Goal: Find specific page/section: Find specific page/section

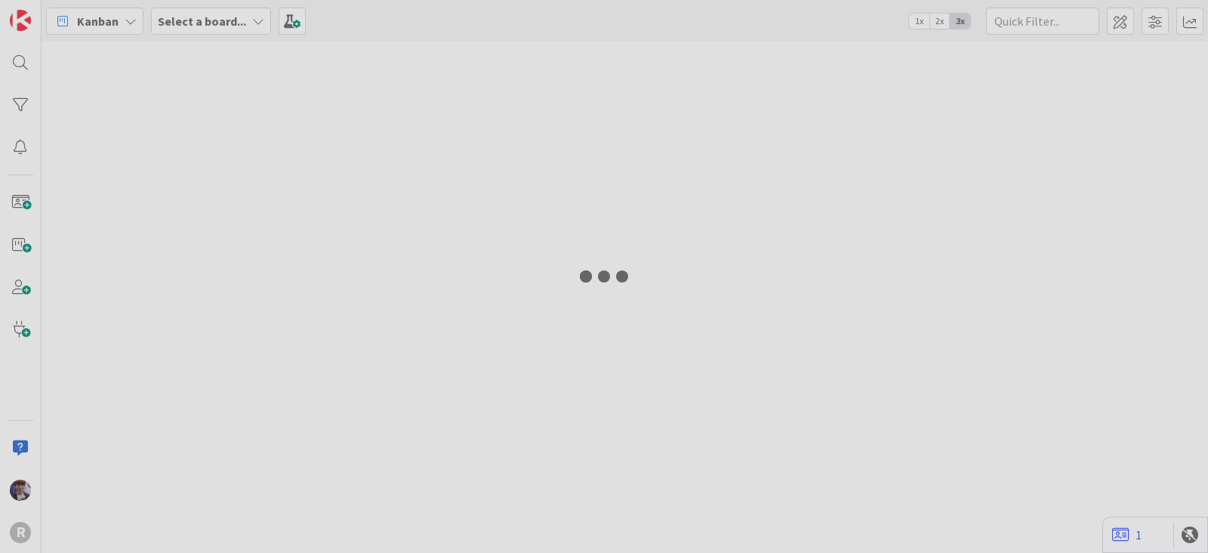
type input "run"
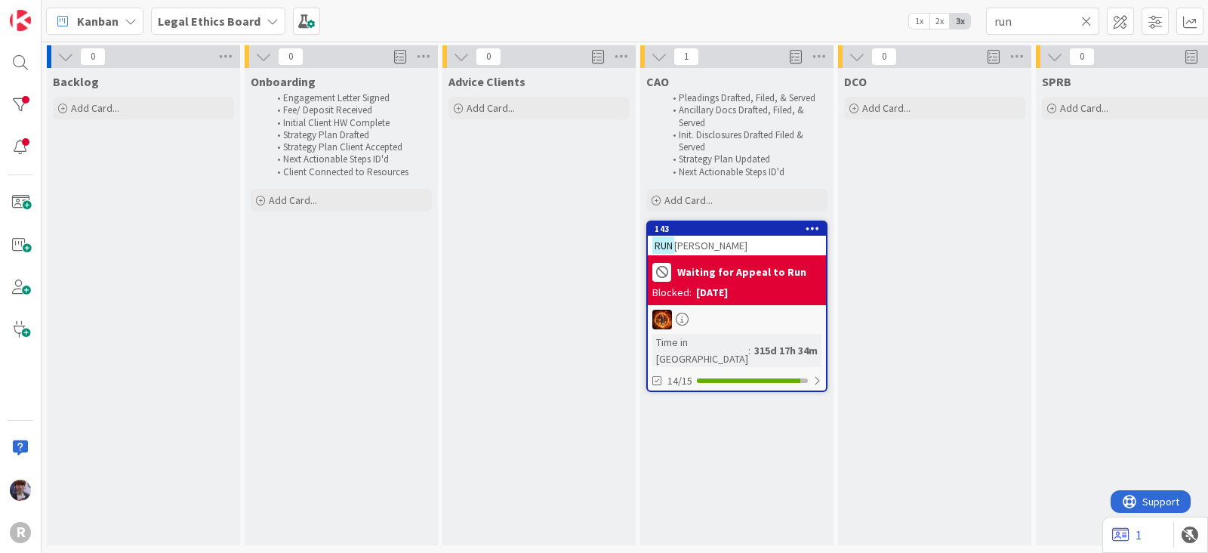
click at [91, 27] on span "Kanban" at bounding box center [98, 21] width 42 height 18
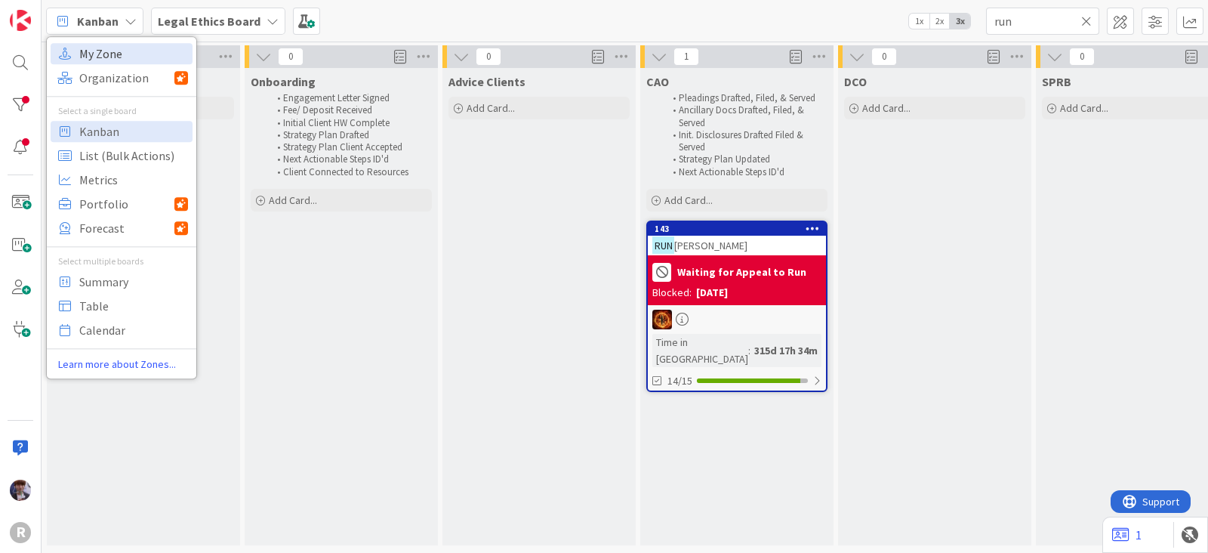
click at [106, 51] on span "My Zone" at bounding box center [133, 53] width 109 height 23
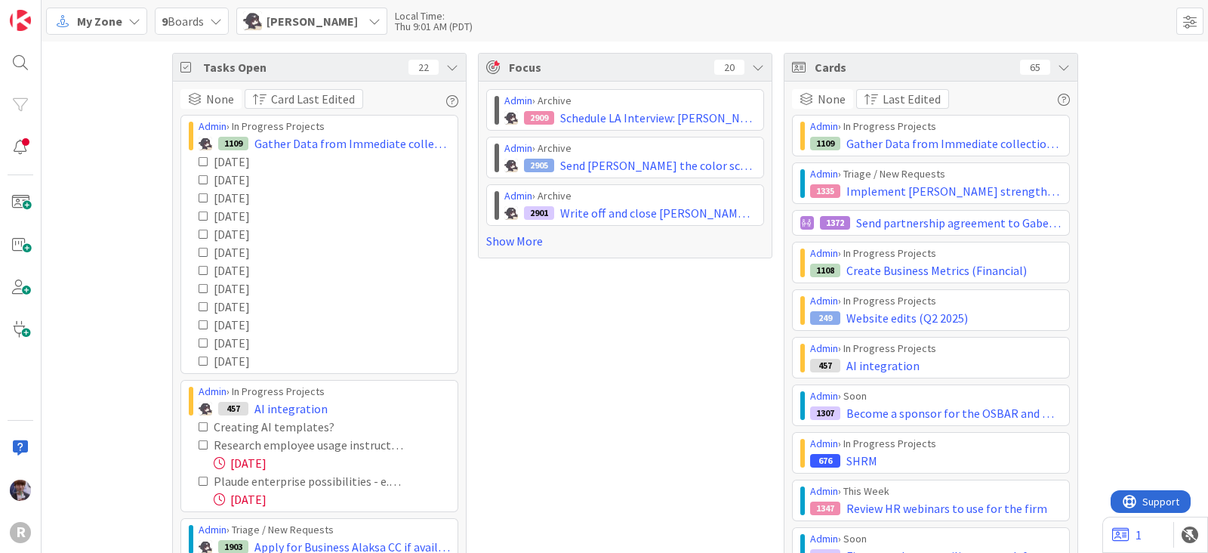
click at [317, 21] on span "[PERSON_NAME]" at bounding box center [311, 21] width 91 height 18
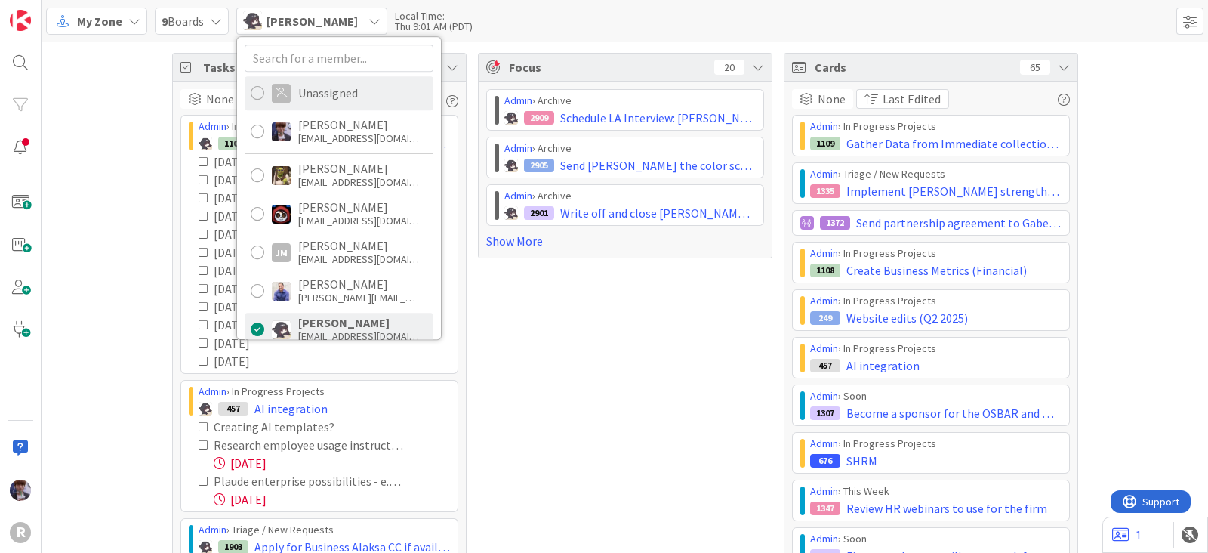
click at [346, 97] on div "Unassigned" at bounding box center [328, 93] width 60 height 14
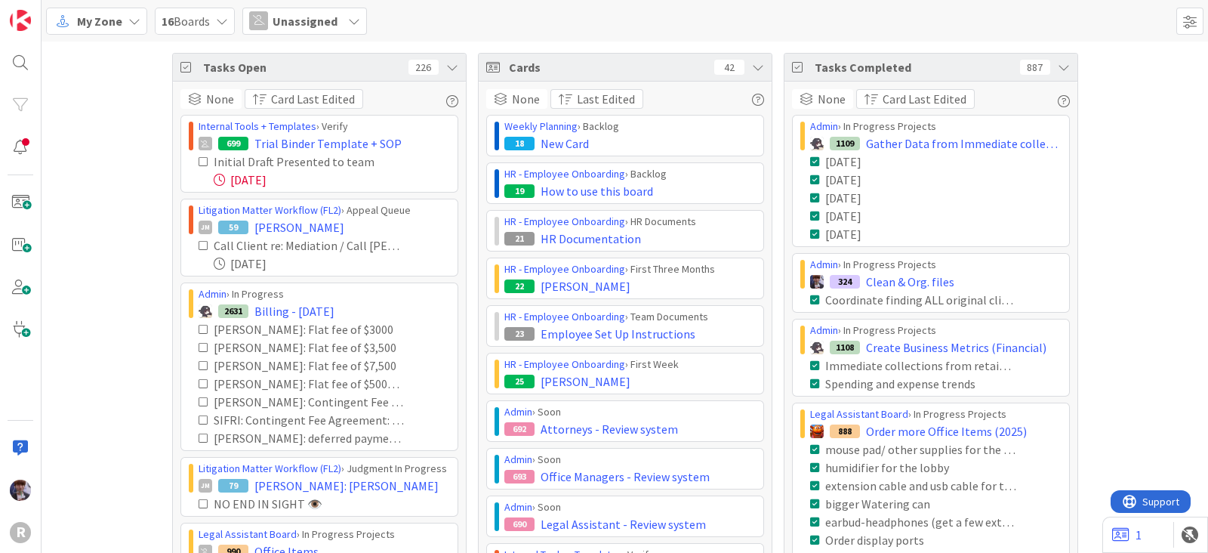
click at [310, 23] on span "Unassigned" at bounding box center [304, 21] width 65 height 18
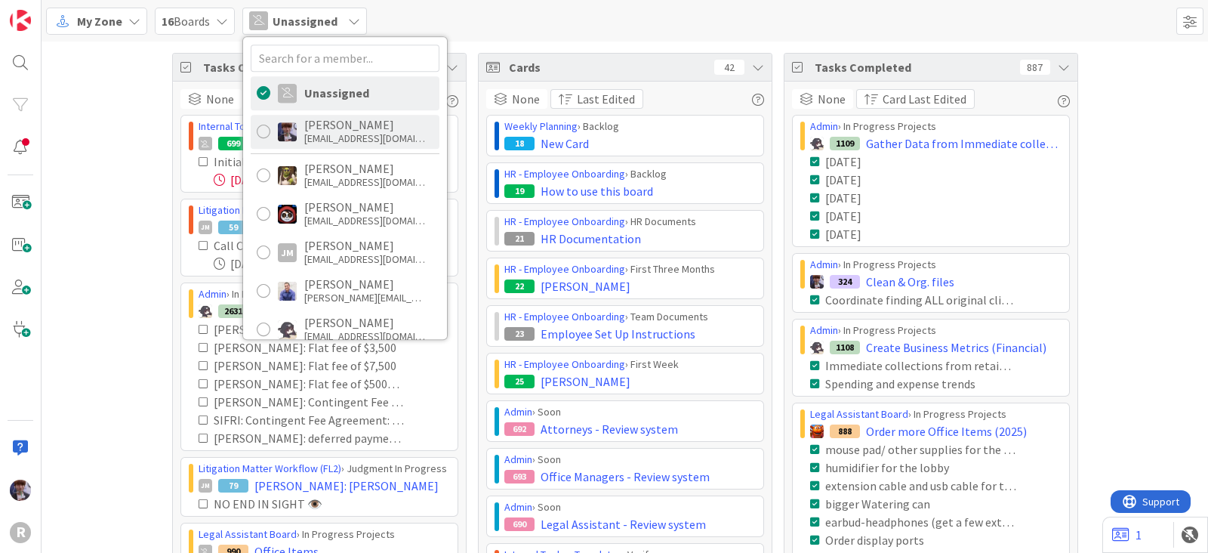
click at [305, 122] on div "[PERSON_NAME]" at bounding box center [364, 125] width 121 height 14
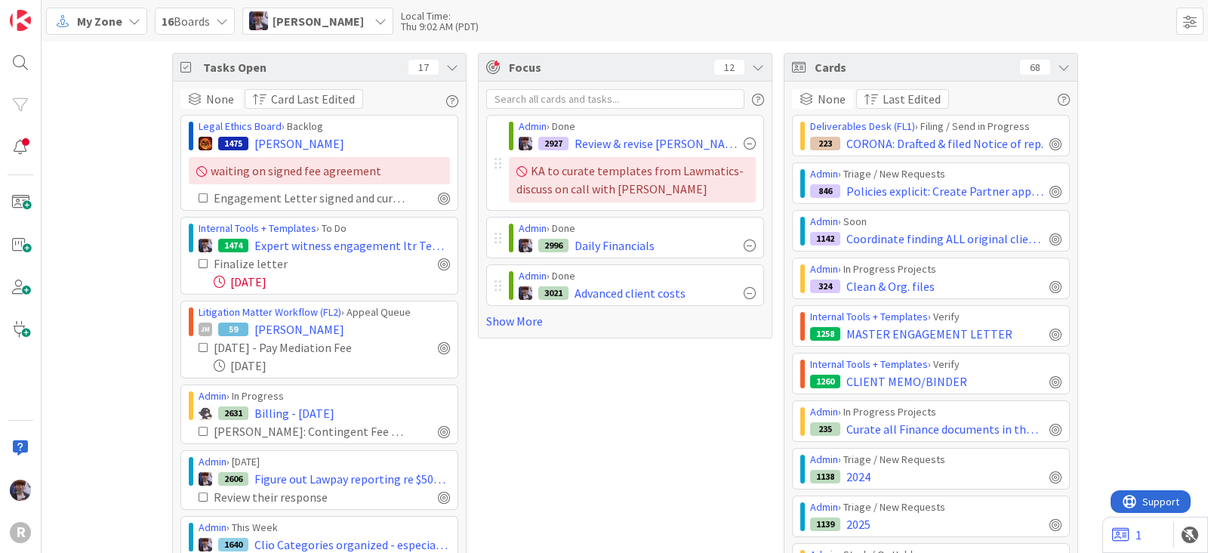
click at [446, 72] on icon at bounding box center [452, 67] width 12 height 12
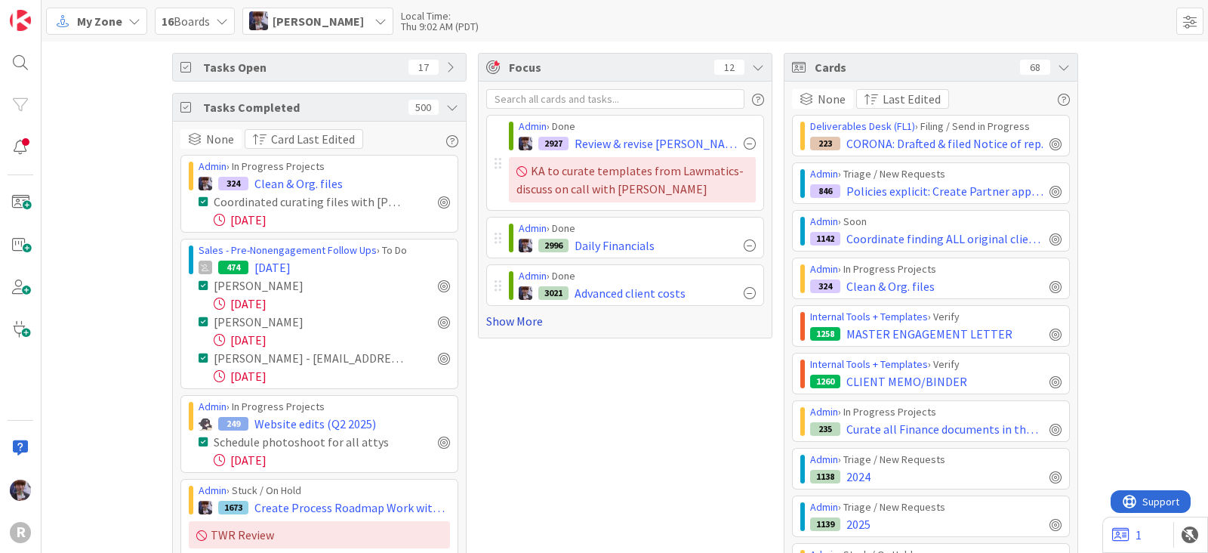
drag, startPoint x: 475, startPoint y: 323, endPoint x: 484, endPoint y: 320, distance: 9.5
click at [479, 322] on div "Admin › Done 2927 Review & revise [PERSON_NAME]'s intake policy form (w [PERSON…" at bounding box center [625, 210] width 293 height 256
click at [486, 320] on link "Show More" at bounding box center [625, 321] width 278 height 18
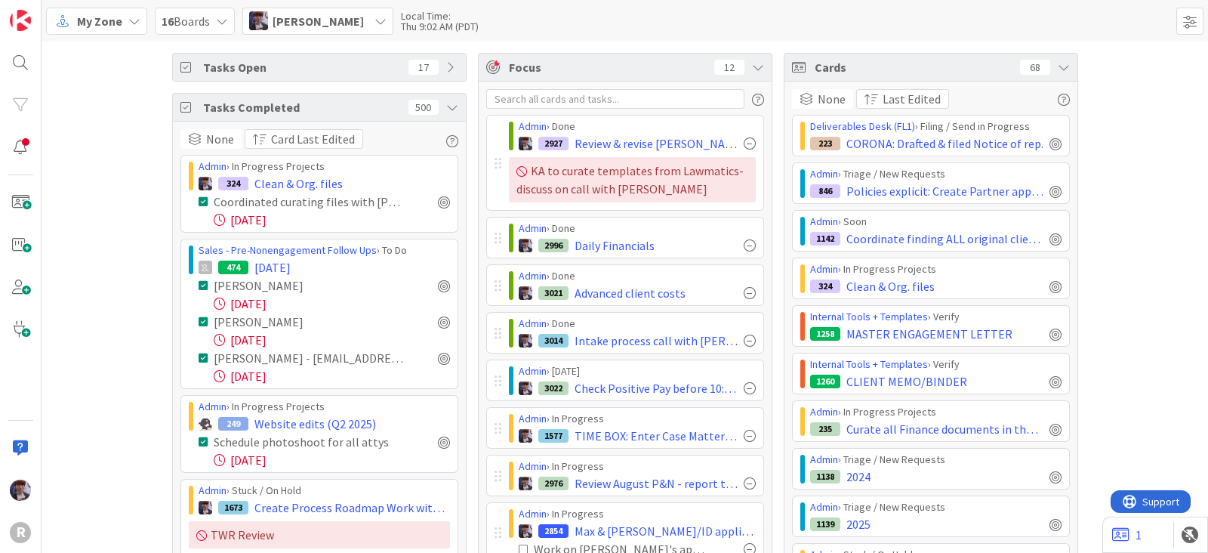
click at [446, 110] on icon at bounding box center [452, 107] width 12 height 12
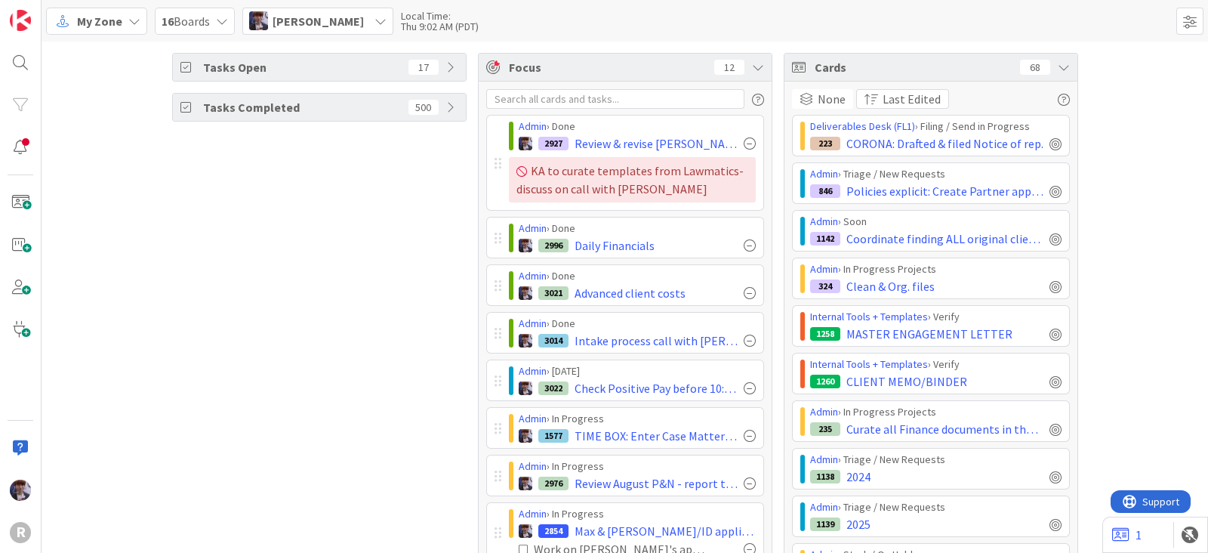
click at [1058, 65] on icon at bounding box center [1064, 67] width 12 height 12
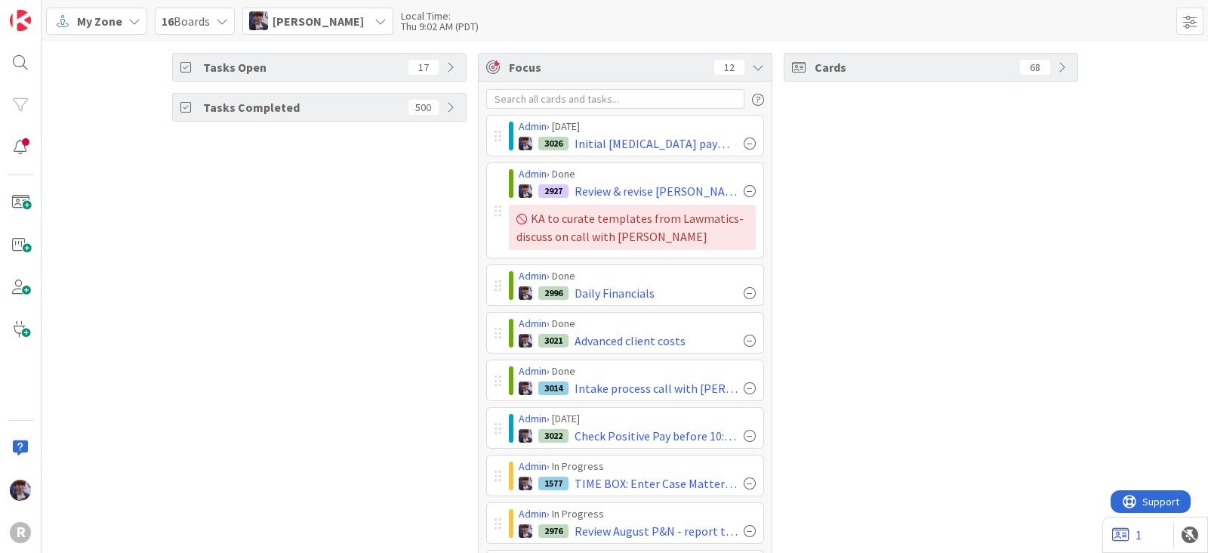
click at [380, 26] on div "[PERSON_NAME]" at bounding box center [317, 21] width 151 height 27
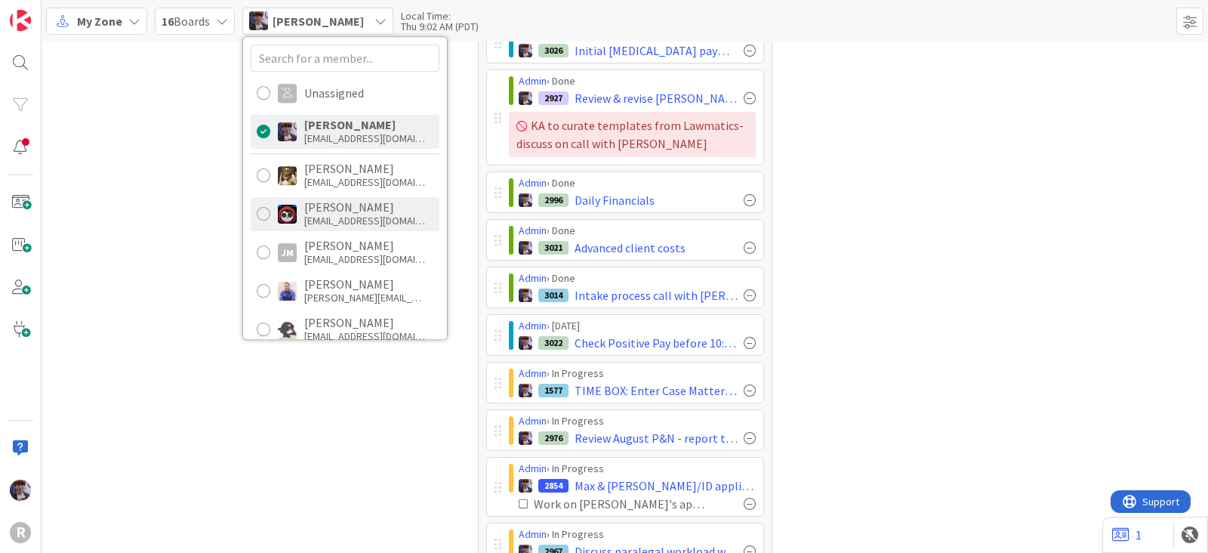
scroll to position [94, 0]
click at [322, 208] on div "[PERSON_NAME]" at bounding box center [364, 207] width 121 height 14
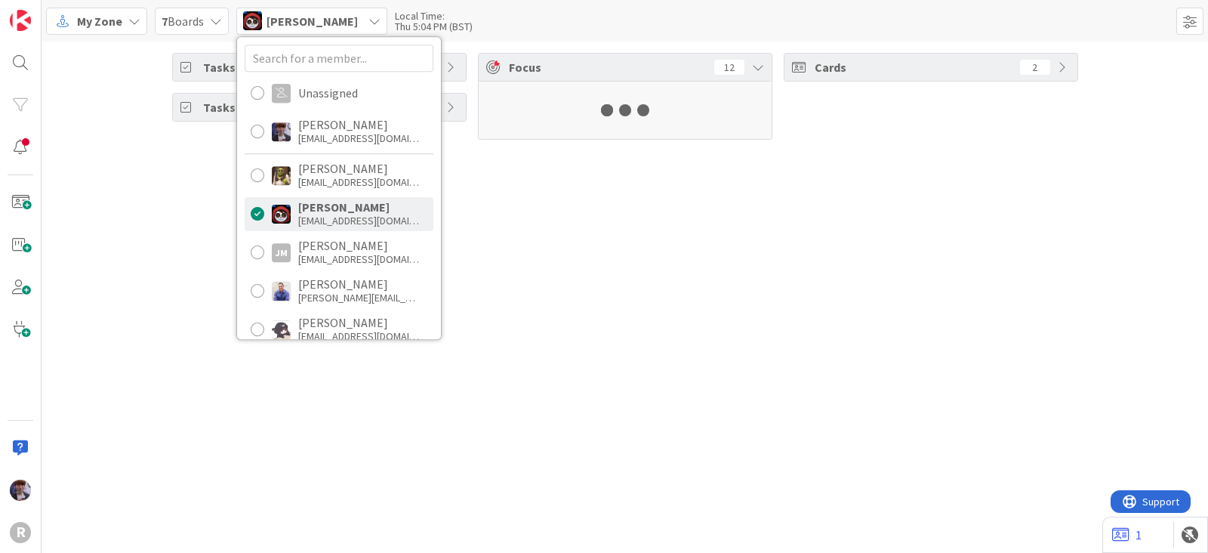
click at [196, 203] on div "Tasks Open 17 Tasks Completed 500 Focus 12 Cards 2" at bounding box center [625, 297] width 1166 height 511
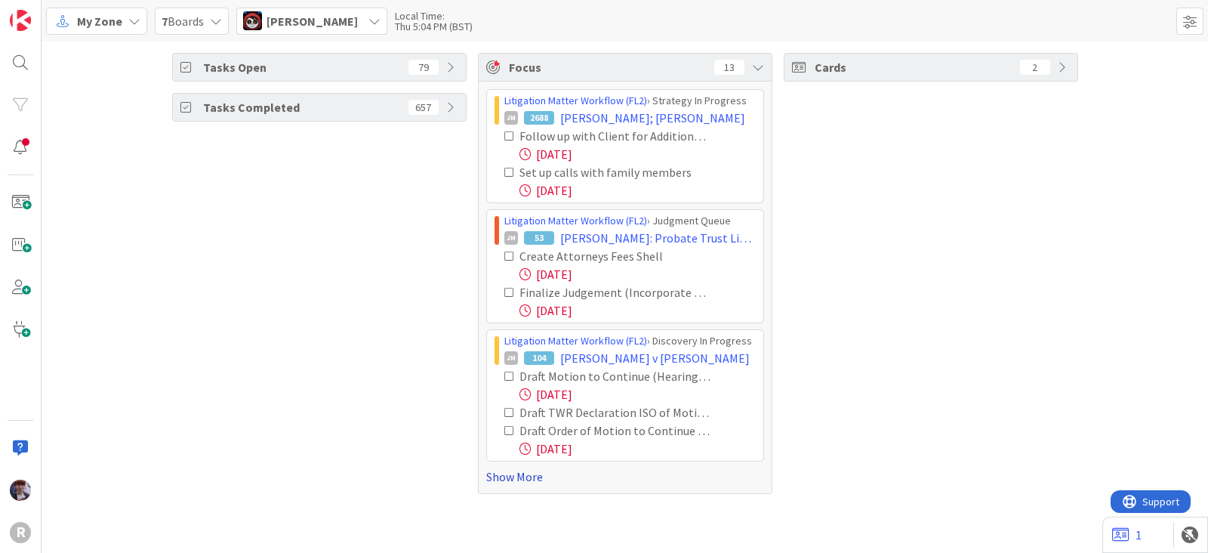
click at [506, 479] on link "Show More" at bounding box center [625, 476] width 278 height 18
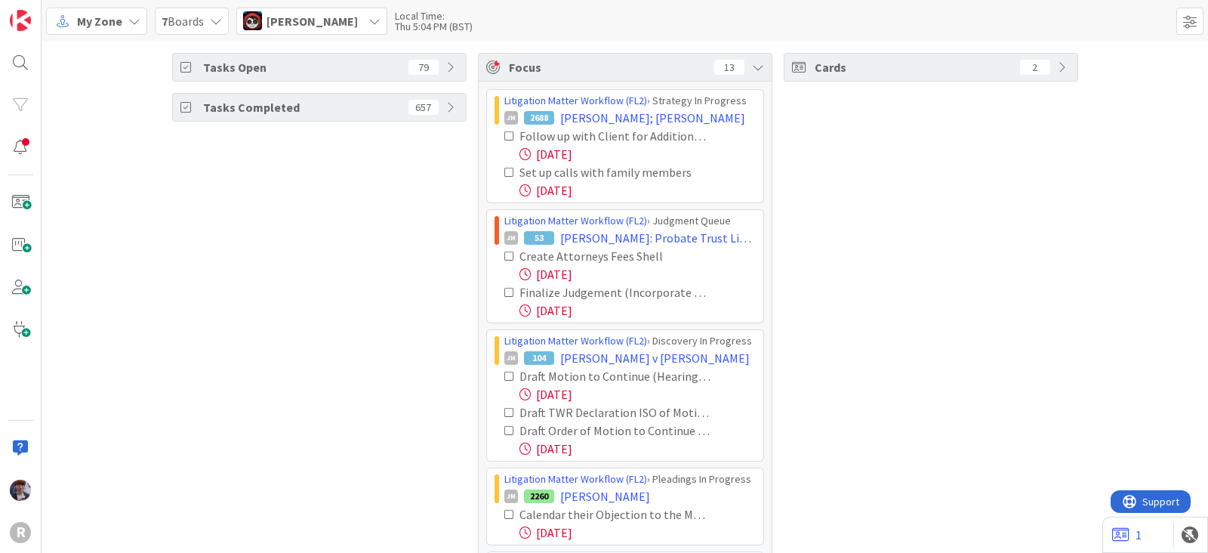
click at [504, 174] on icon at bounding box center [509, 172] width 11 height 11
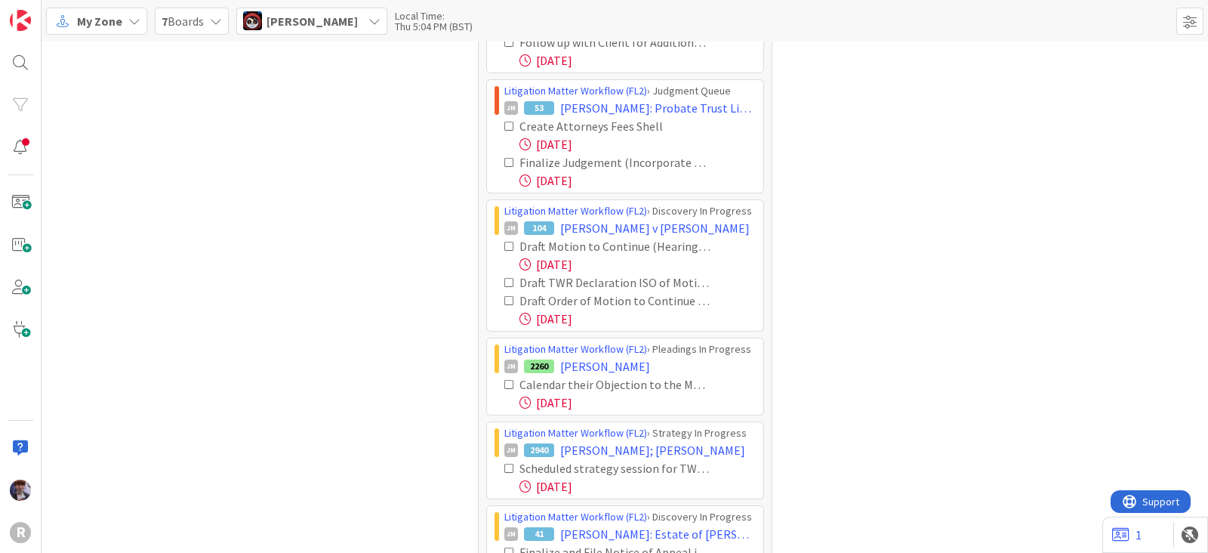
scroll to position [94, 0]
click at [504, 153] on div "Finalize Judgement (Incorporate Letter Only)" at bounding box center [629, 162] width 251 height 18
click at [504, 158] on icon at bounding box center [509, 162] width 11 height 11
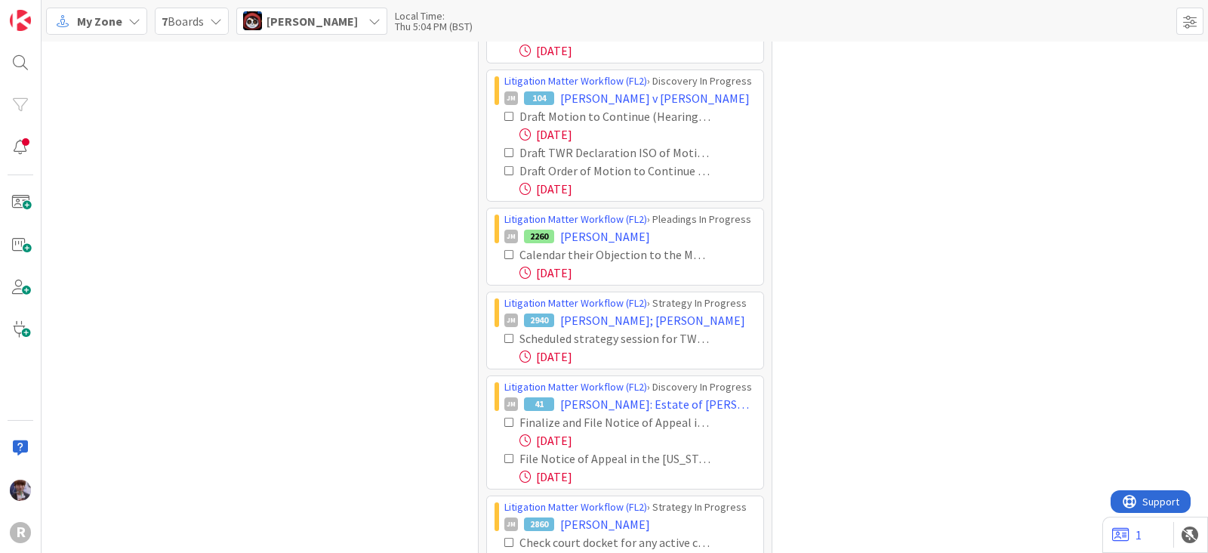
scroll to position [188, 0]
click at [504, 113] on icon at bounding box center [509, 115] width 11 height 11
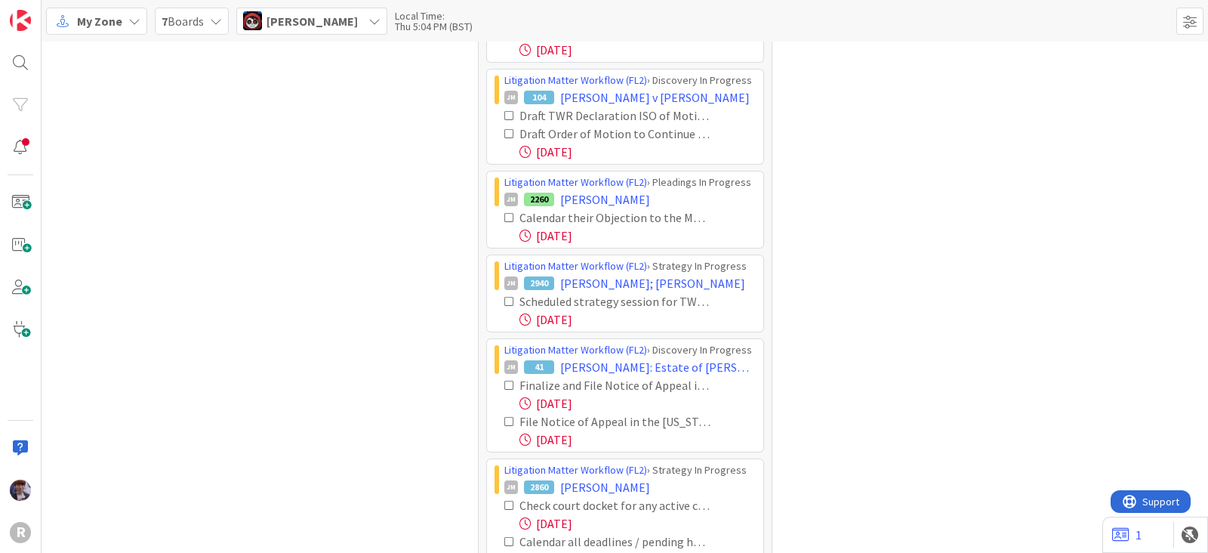
click at [504, 113] on icon at bounding box center [509, 115] width 11 height 11
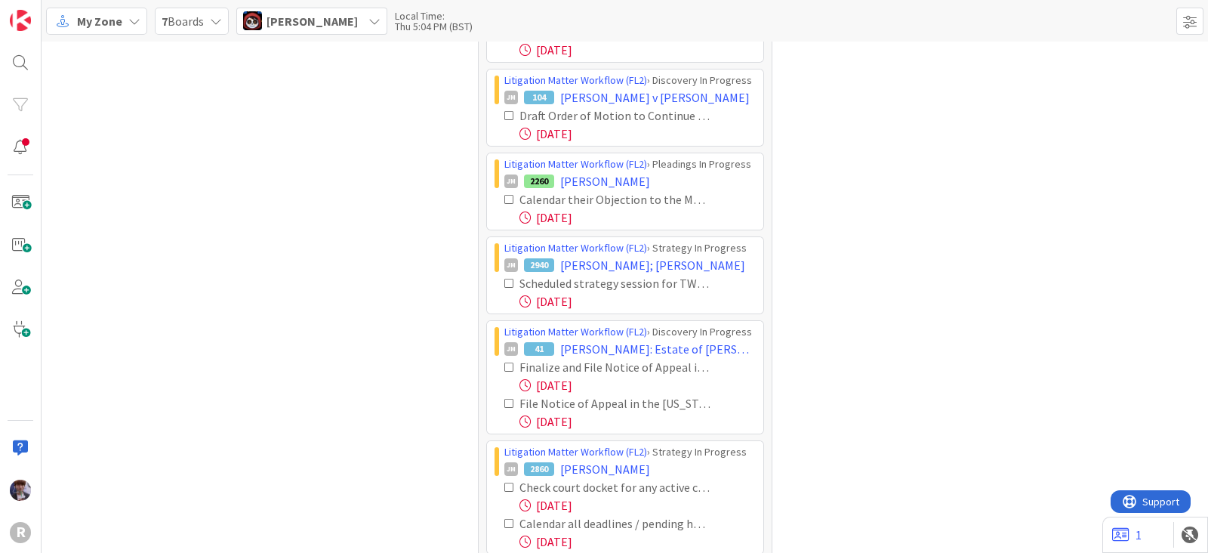
click at [504, 113] on icon at bounding box center [509, 115] width 11 height 11
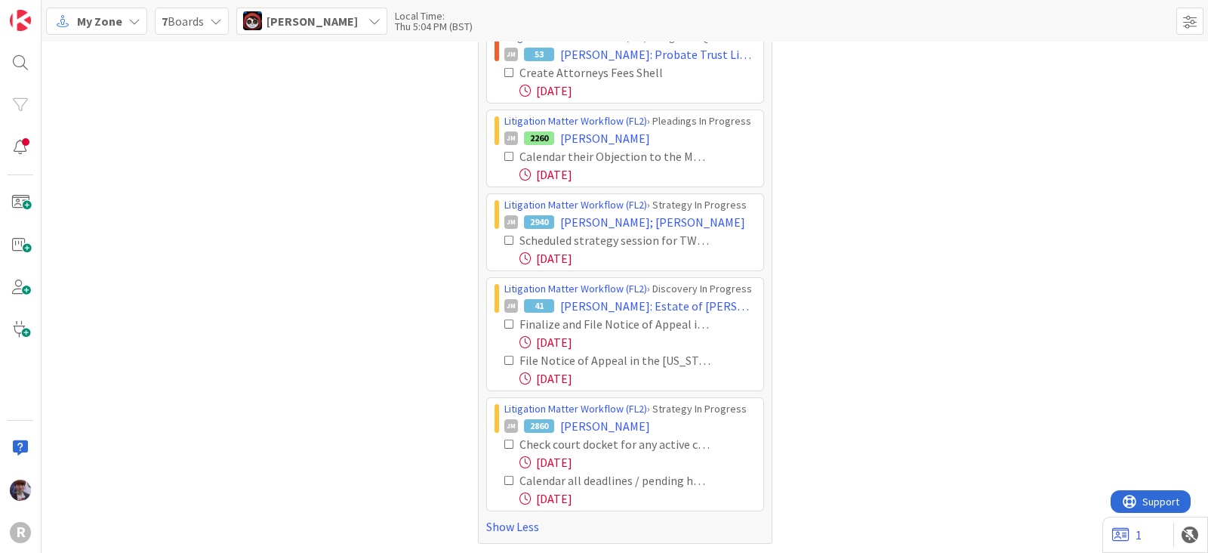
click at [504, 158] on icon at bounding box center [509, 156] width 11 height 11
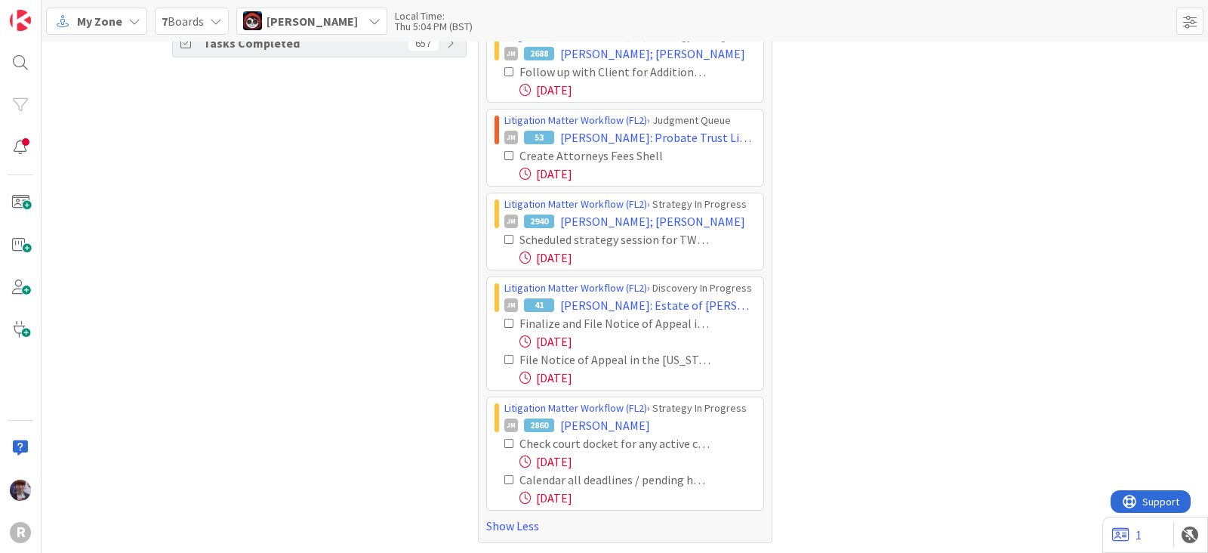
click at [504, 232] on div "Scheduled strategy session for TWR, INC & responsible attorney [paralegal] for …" at bounding box center [629, 239] width 251 height 18
click at [504, 238] on icon at bounding box center [509, 239] width 11 height 11
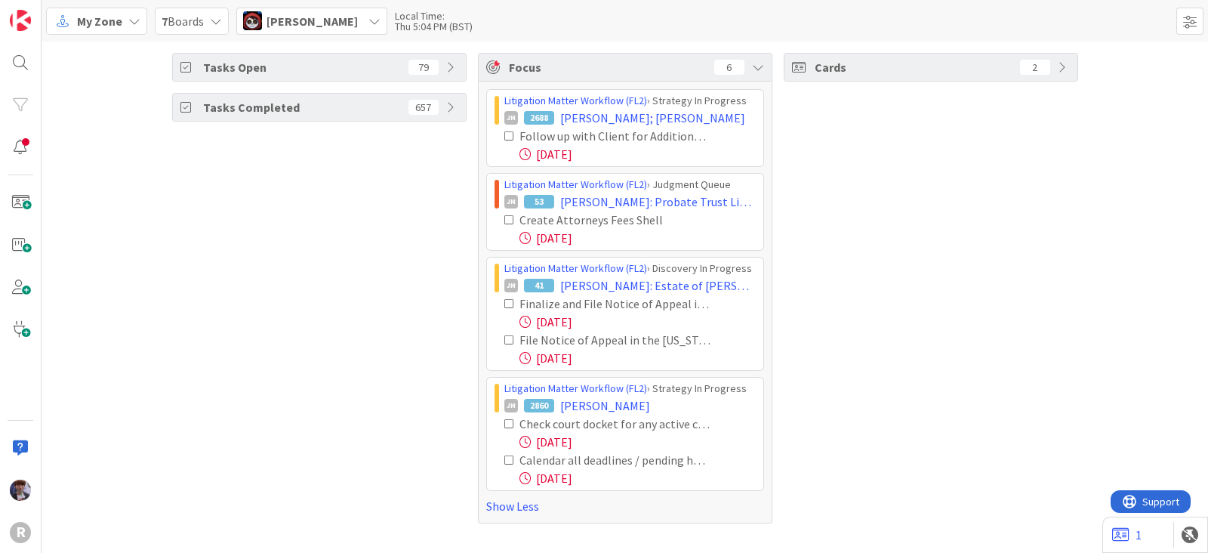
scroll to position [0, 0]
click at [508, 301] on icon at bounding box center [509, 303] width 11 height 11
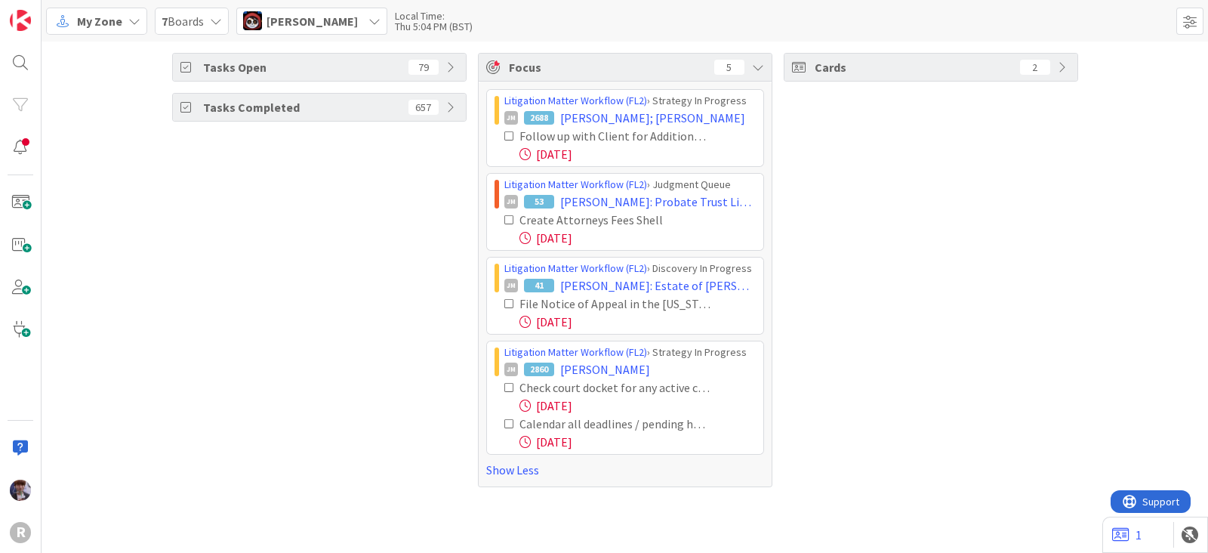
click at [508, 302] on icon at bounding box center [509, 303] width 11 height 11
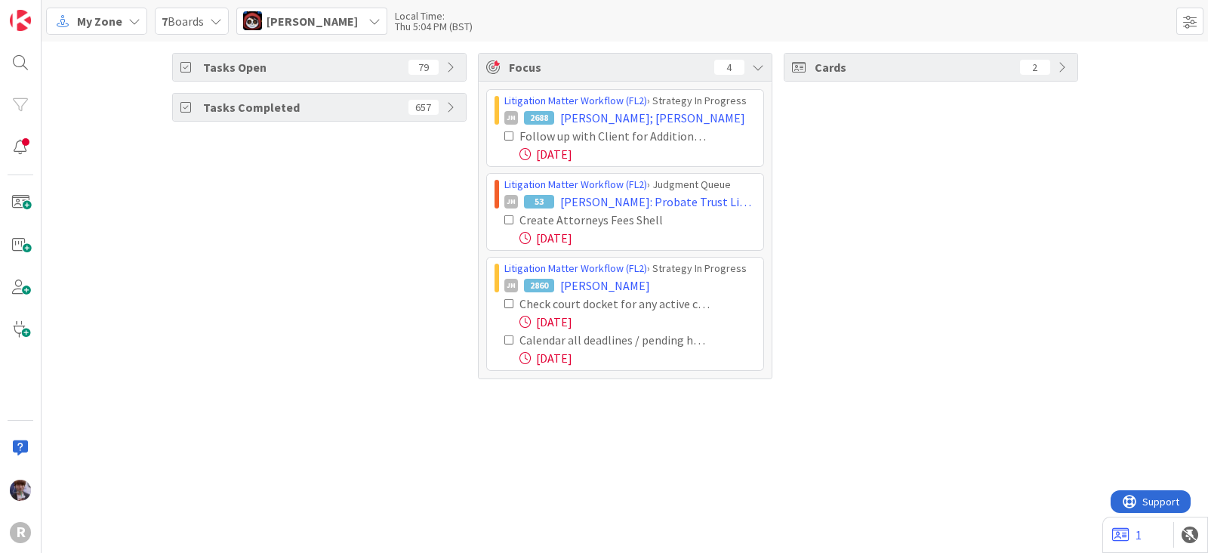
click at [507, 303] on icon at bounding box center [509, 303] width 11 height 11
click at [506, 302] on icon at bounding box center [509, 303] width 11 height 11
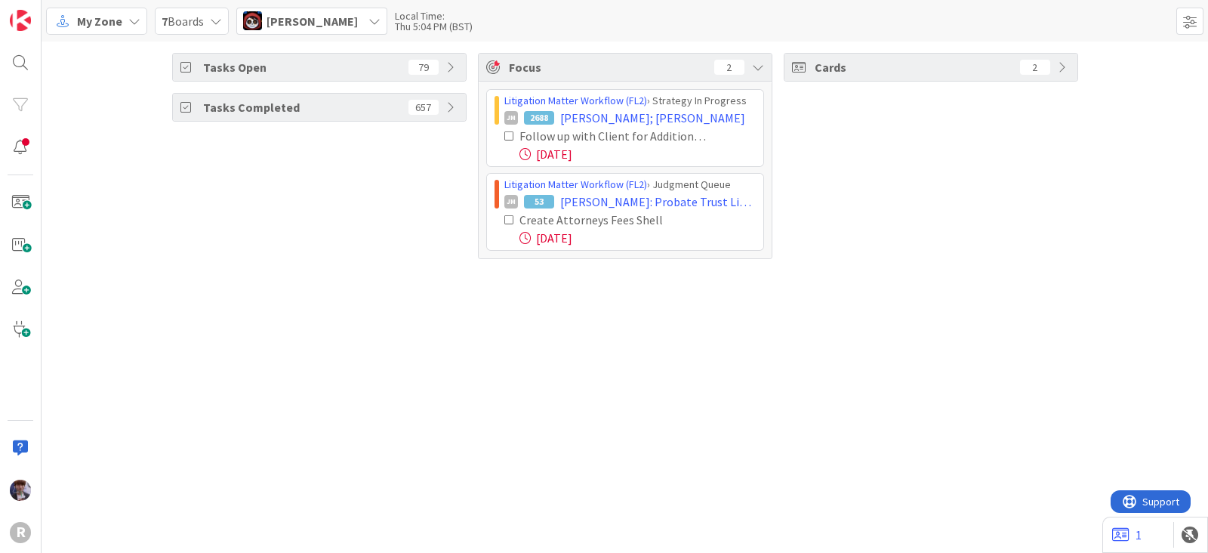
click at [291, 8] on div "[PERSON_NAME]" at bounding box center [311, 21] width 151 height 27
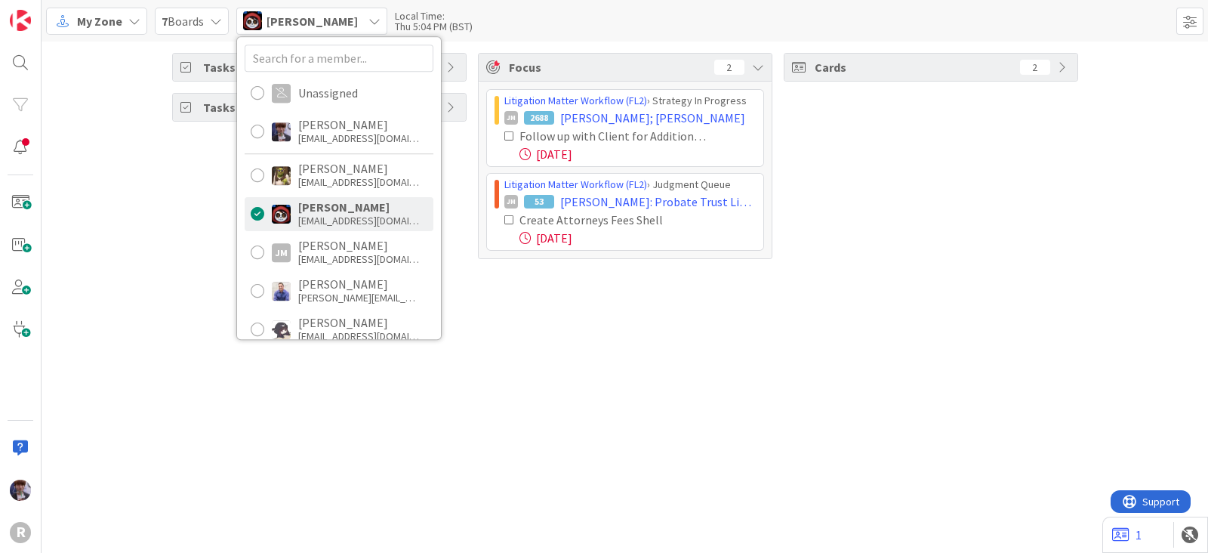
click at [290, 8] on div "[PERSON_NAME]" at bounding box center [311, 21] width 151 height 27
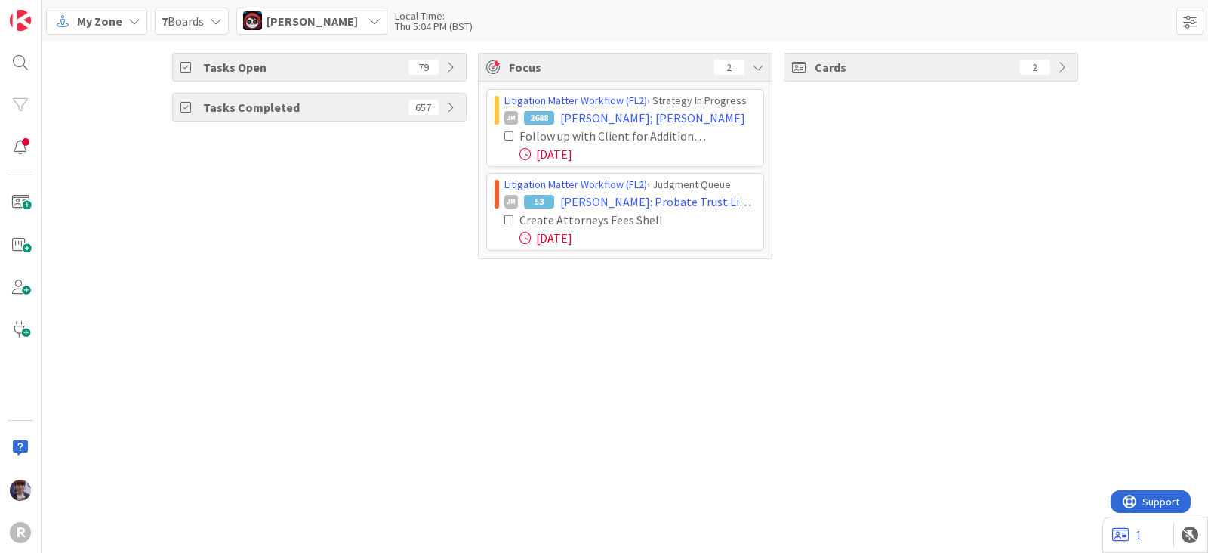
click at [351, 20] on span "[PERSON_NAME]" at bounding box center [311, 21] width 91 height 18
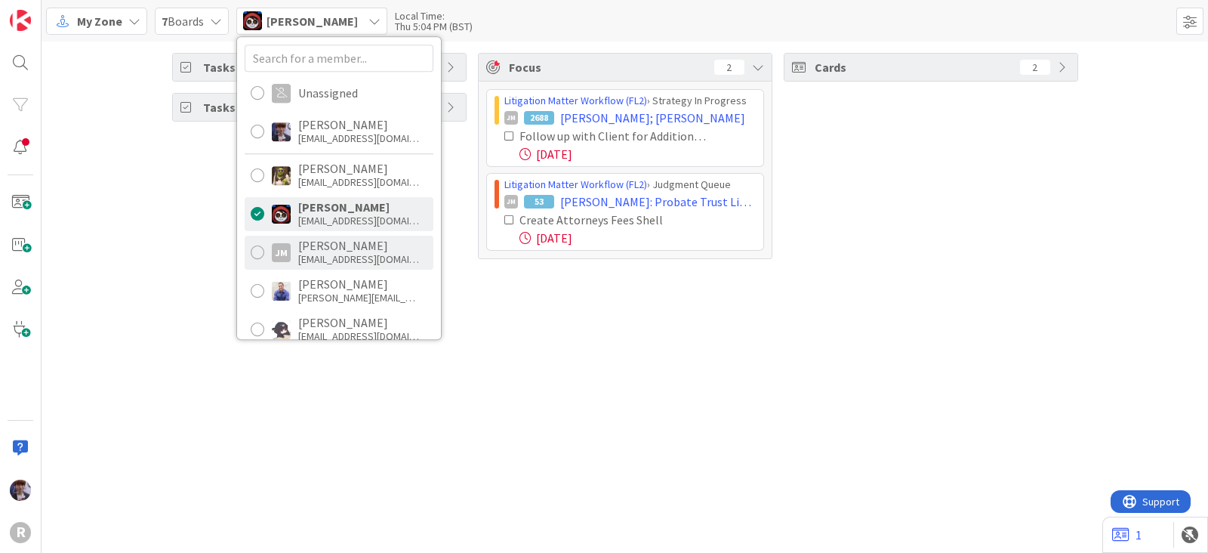
click at [333, 243] on div "[PERSON_NAME]" at bounding box center [358, 246] width 121 height 14
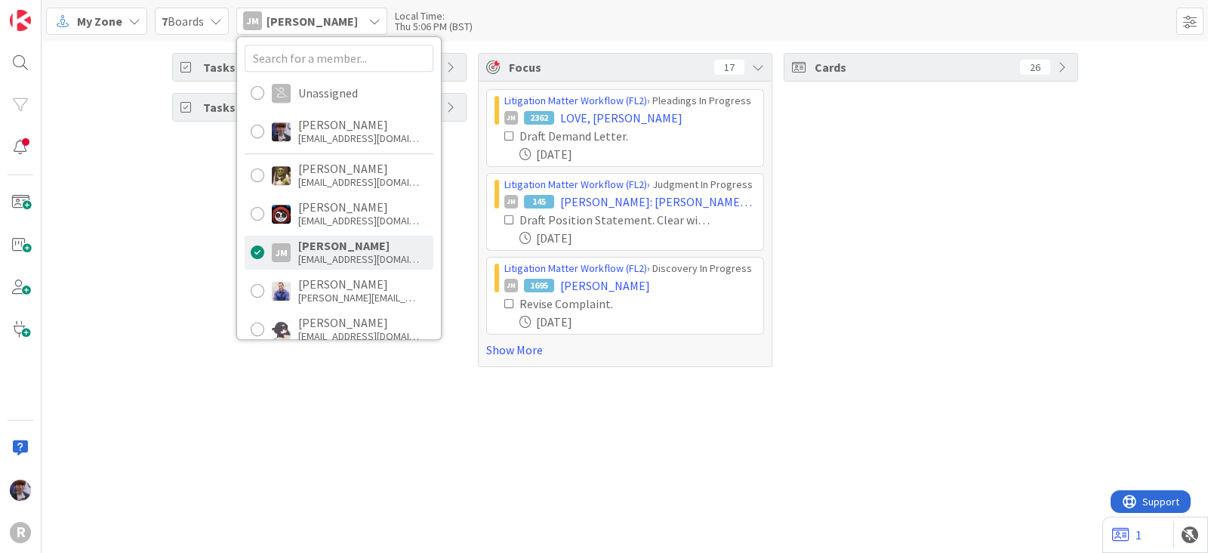
click at [212, 242] on div "Tasks Open 40 Tasks Completed 657" at bounding box center [319, 210] width 294 height 314
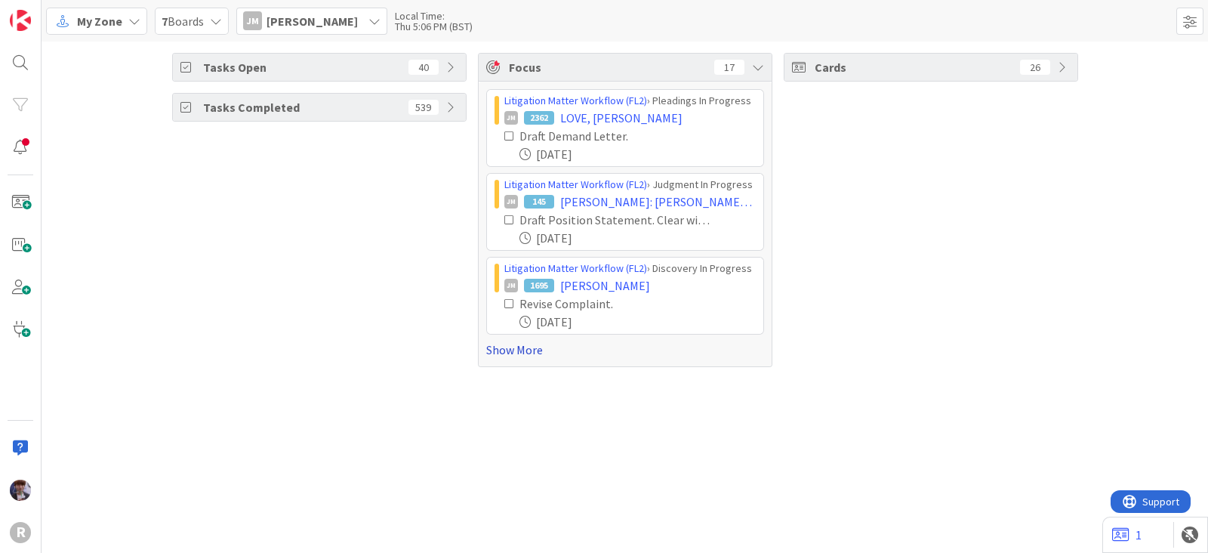
click at [502, 353] on link "Show More" at bounding box center [625, 349] width 278 height 18
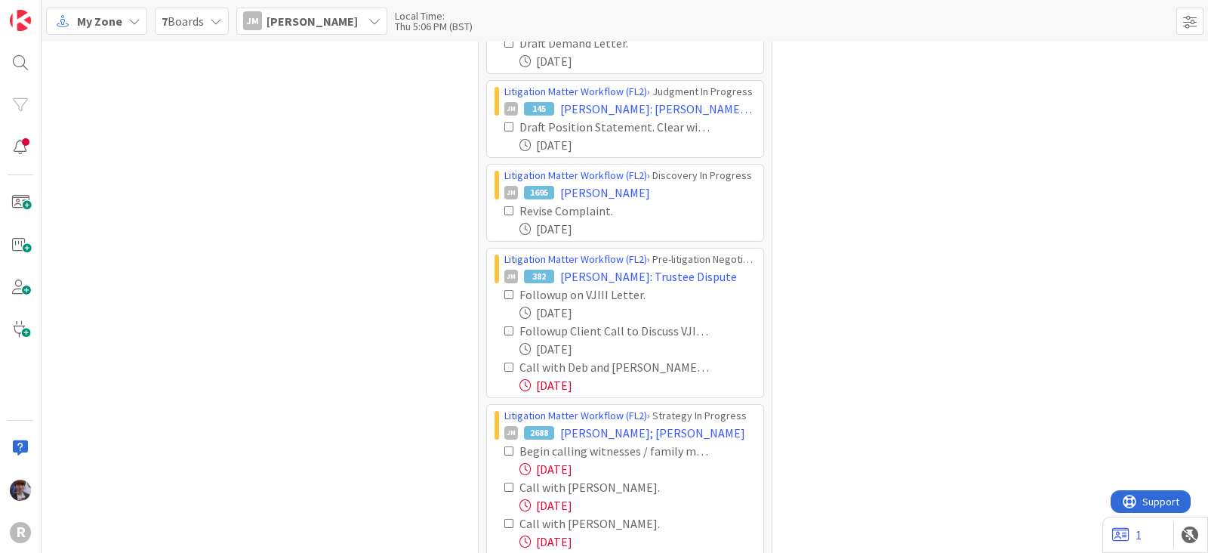
scroll to position [94, 0]
click at [504, 362] on icon at bounding box center [509, 366] width 11 height 11
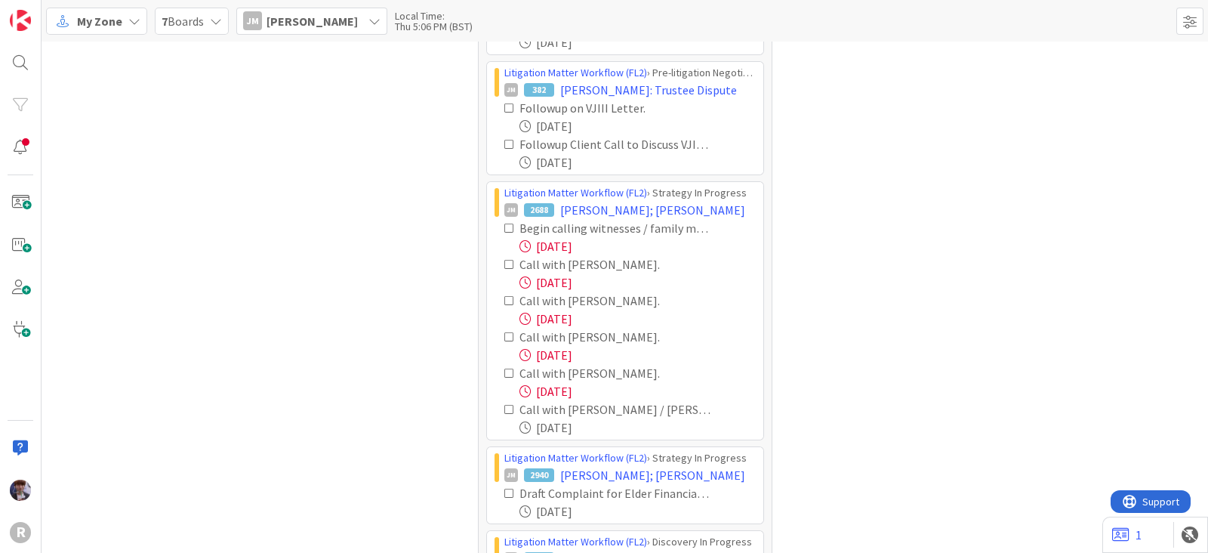
scroll to position [280, 0]
click at [504, 260] on icon at bounding box center [509, 263] width 11 height 11
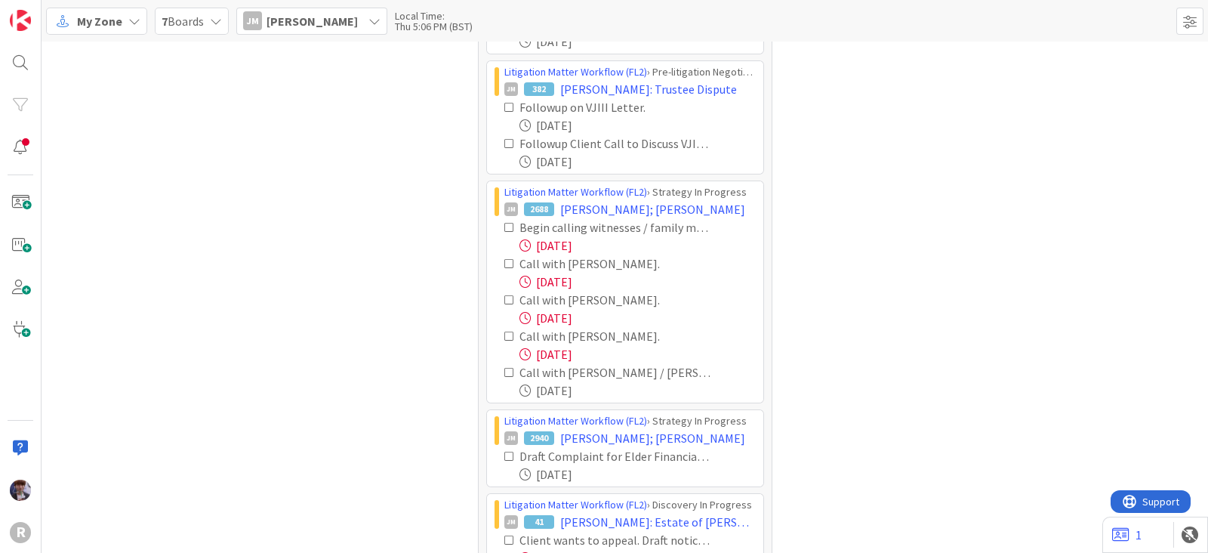
click at [504, 260] on icon at bounding box center [509, 263] width 11 height 11
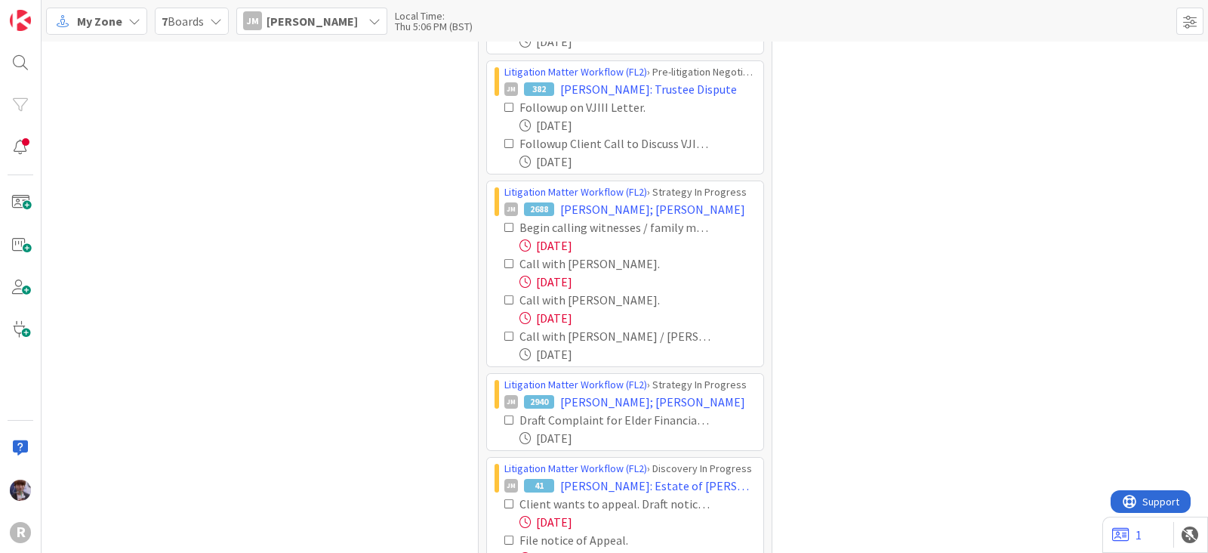
click at [504, 260] on icon at bounding box center [509, 263] width 11 height 11
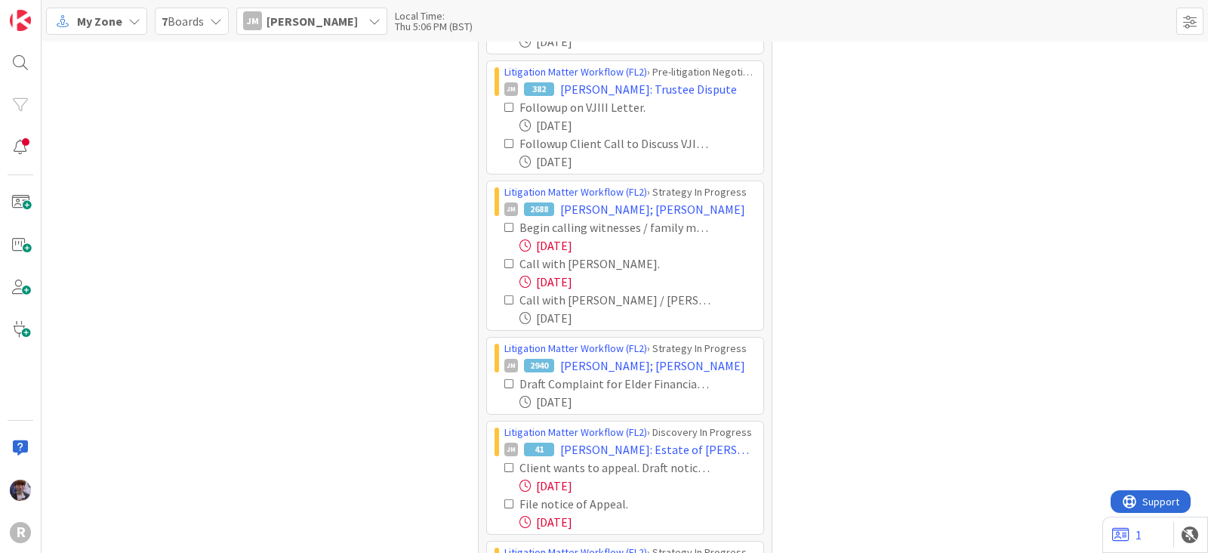
click at [504, 260] on icon at bounding box center [509, 263] width 11 height 11
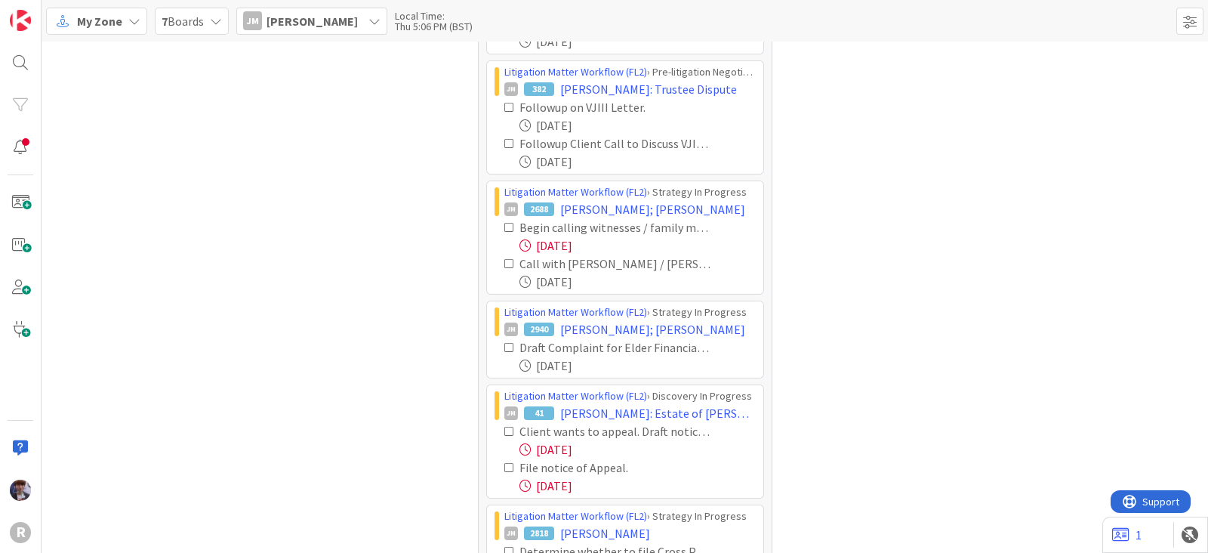
drag, startPoint x: 499, startPoint y: 260, endPoint x: 485, endPoint y: 259, distance: 14.4
click at [487, 264] on div "Litigation Matter Workflow (FL2) › Strategy In Progress JM 2688 [PERSON_NAME]; …" at bounding box center [625, 237] width 276 height 112
click at [504, 227] on icon at bounding box center [509, 227] width 11 height 11
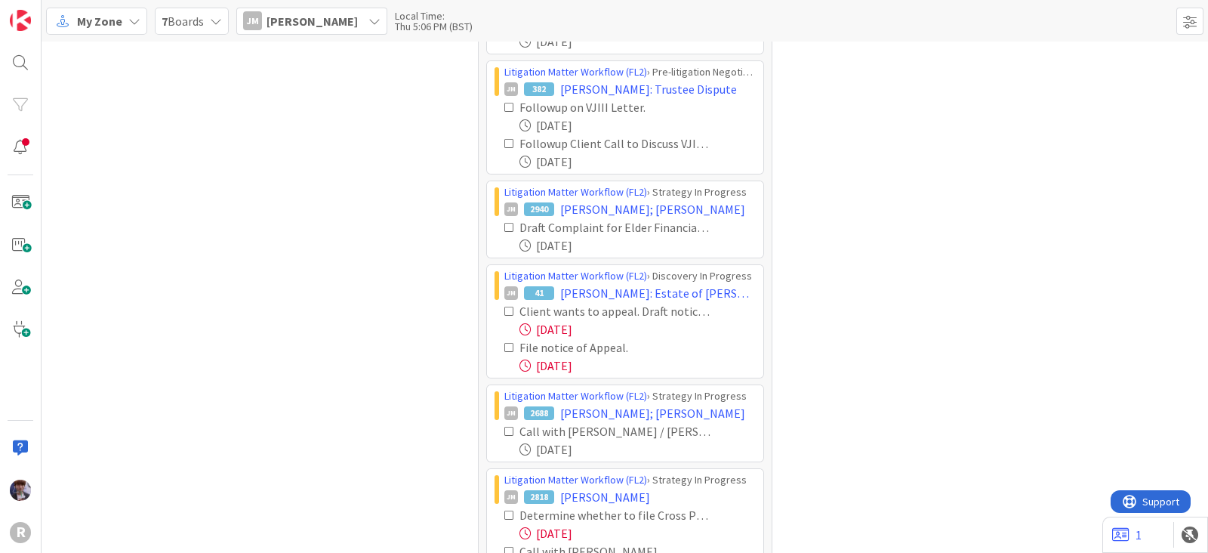
click at [504, 307] on icon at bounding box center [509, 311] width 11 height 11
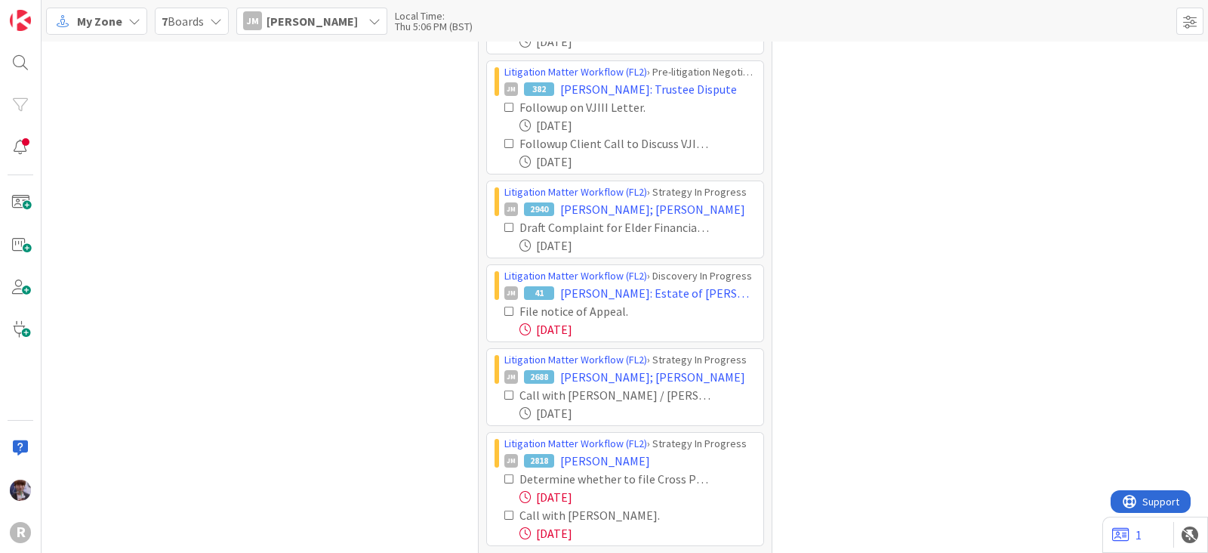
click at [504, 307] on icon at bounding box center [509, 311] width 11 height 11
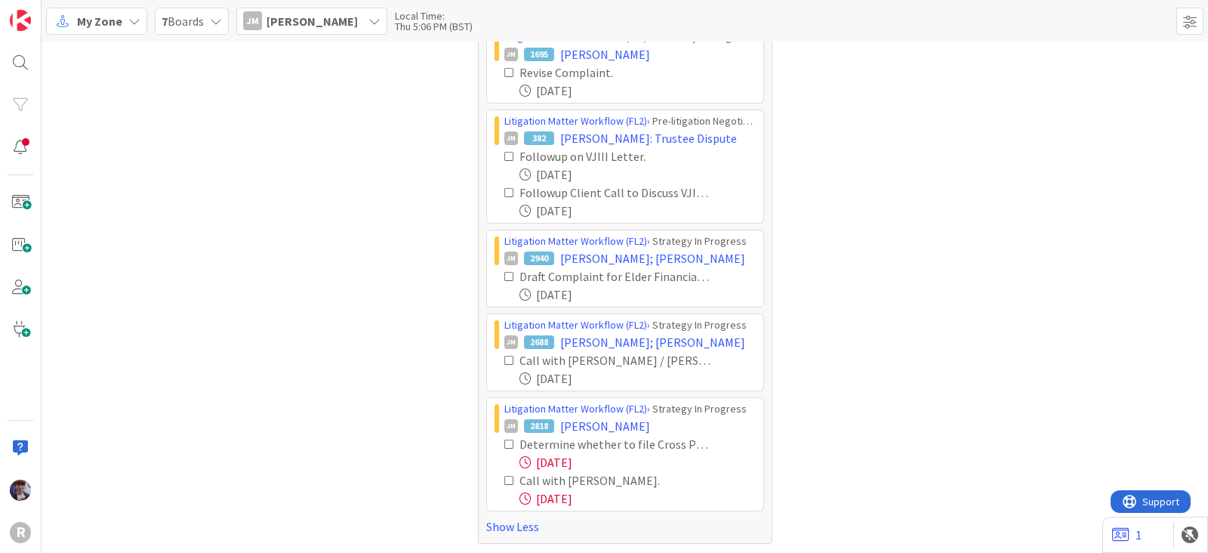
click at [504, 475] on icon at bounding box center [509, 480] width 11 height 11
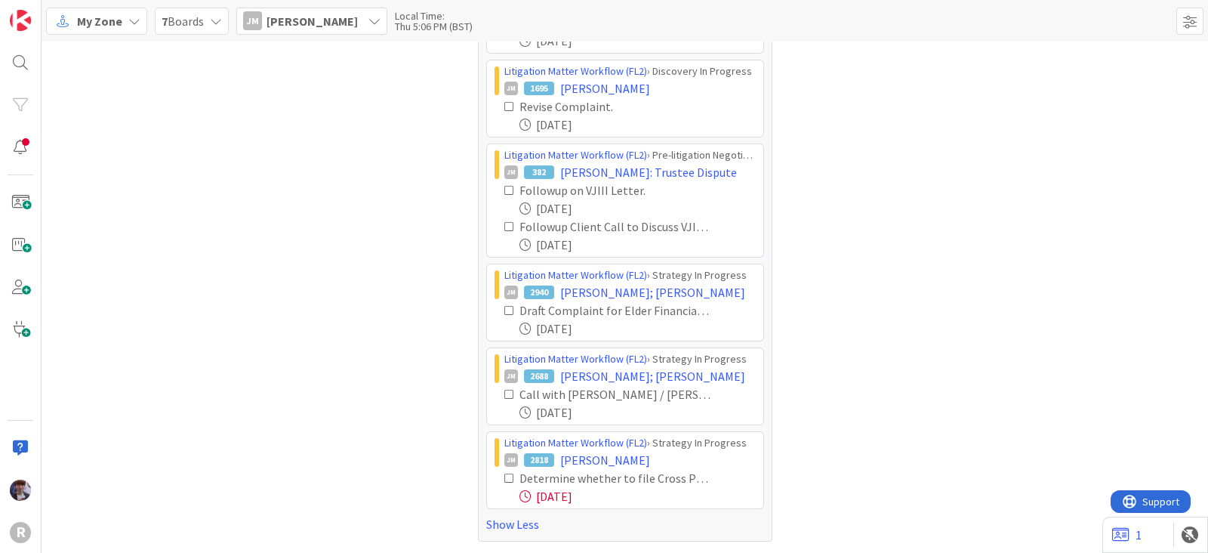
scroll to position [195, 0]
click at [504, 479] on icon at bounding box center [509, 480] width 11 height 11
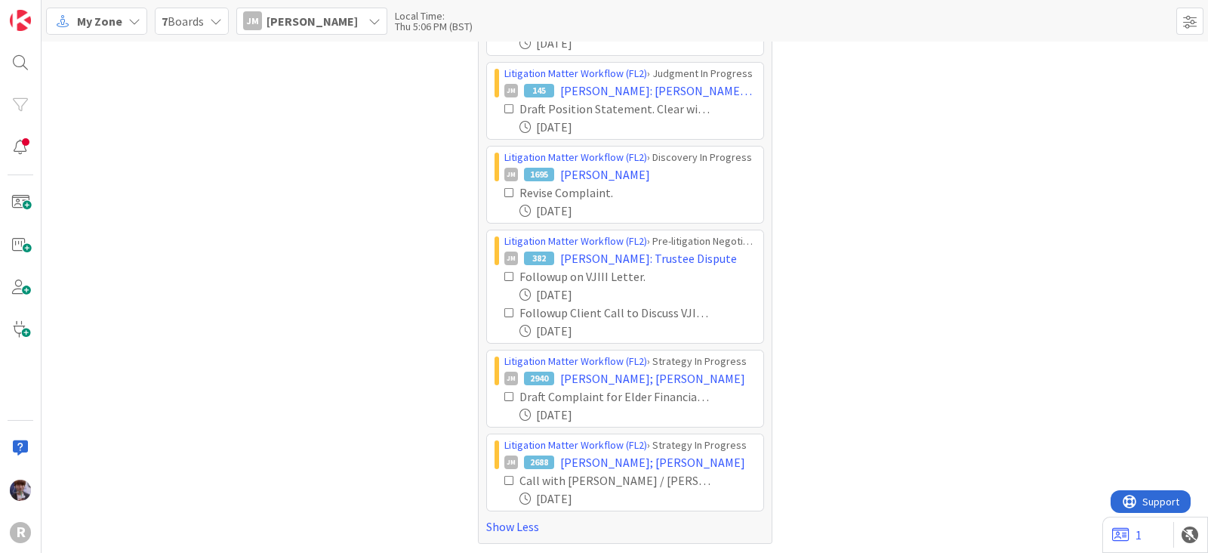
click at [306, 22] on span "[PERSON_NAME]" at bounding box center [311, 21] width 91 height 18
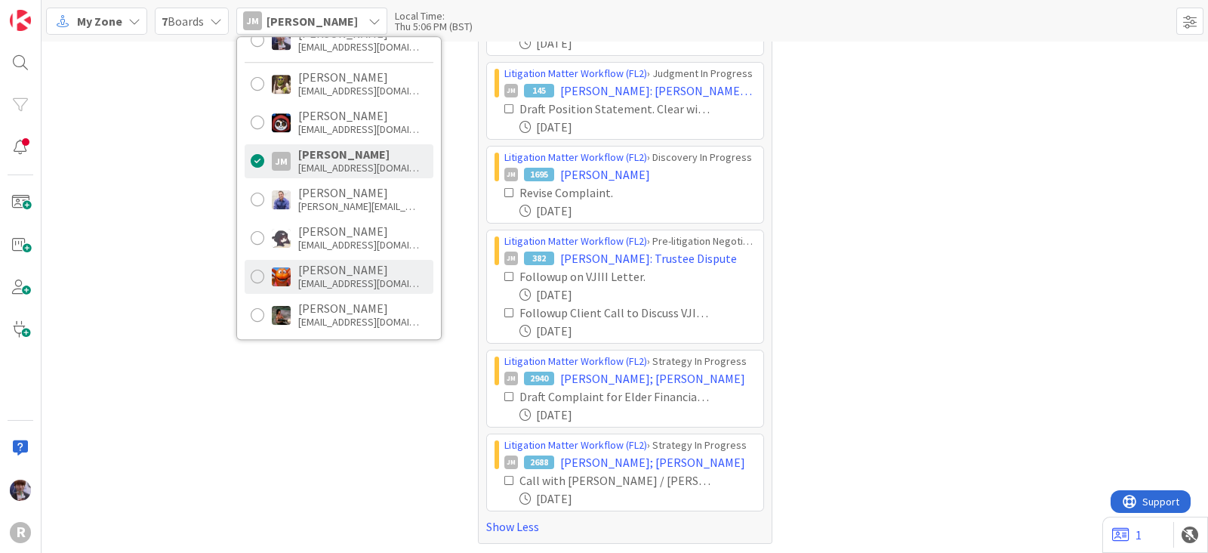
click at [328, 271] on div "[PERSON_NAME]" at bounding box center [358, 270] width 121 height 14
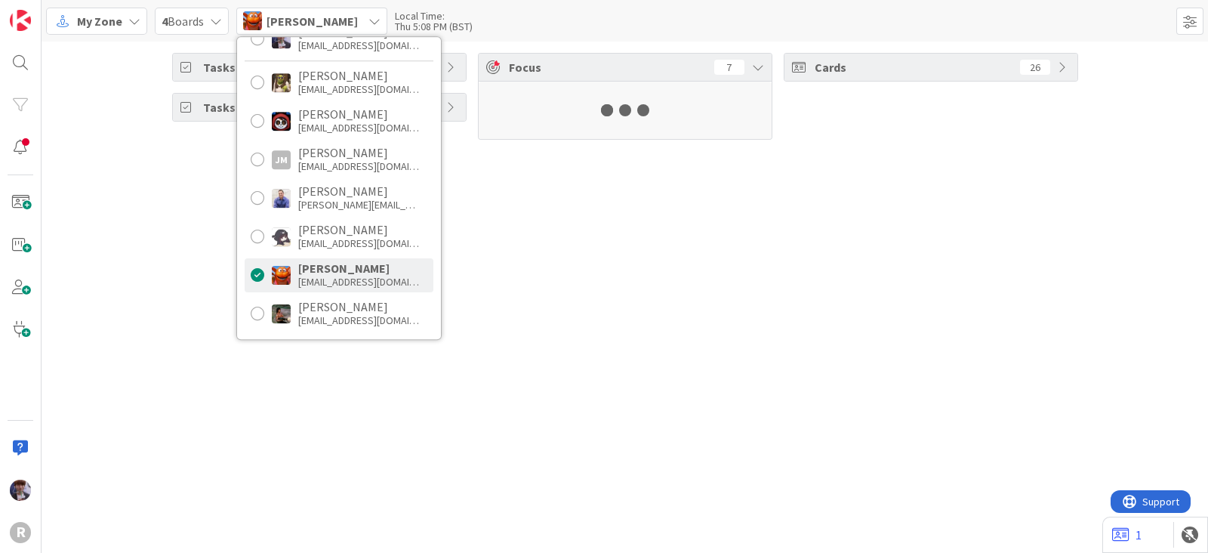
scroll to position [94, 0]
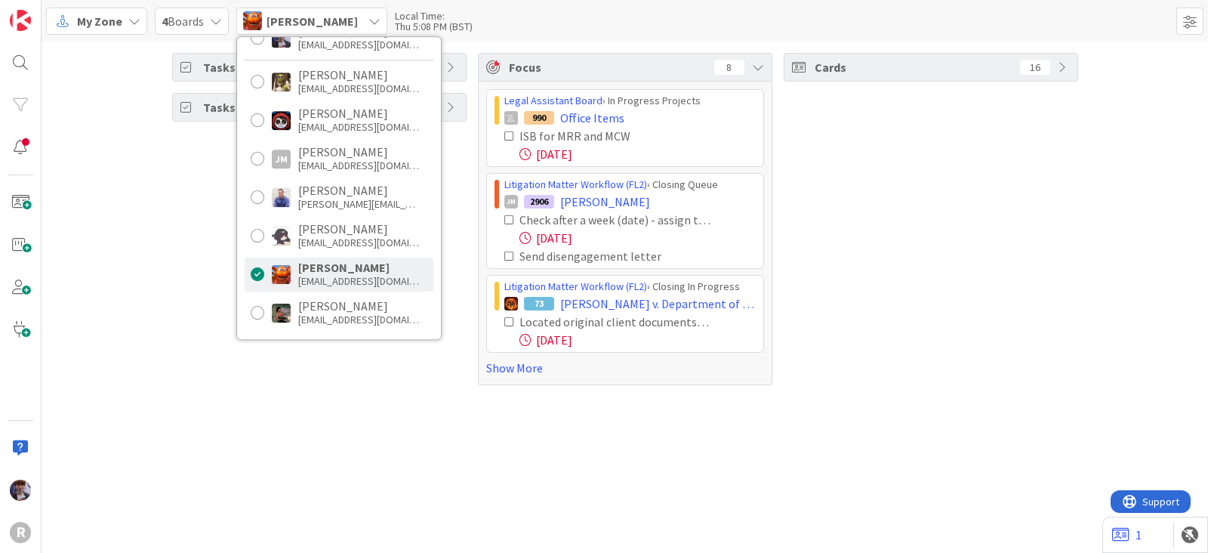
click at [177, 363] on div "Tasks Open 40 Tasks Completed 539" at bounding box center [319, 219] width 294 height 332
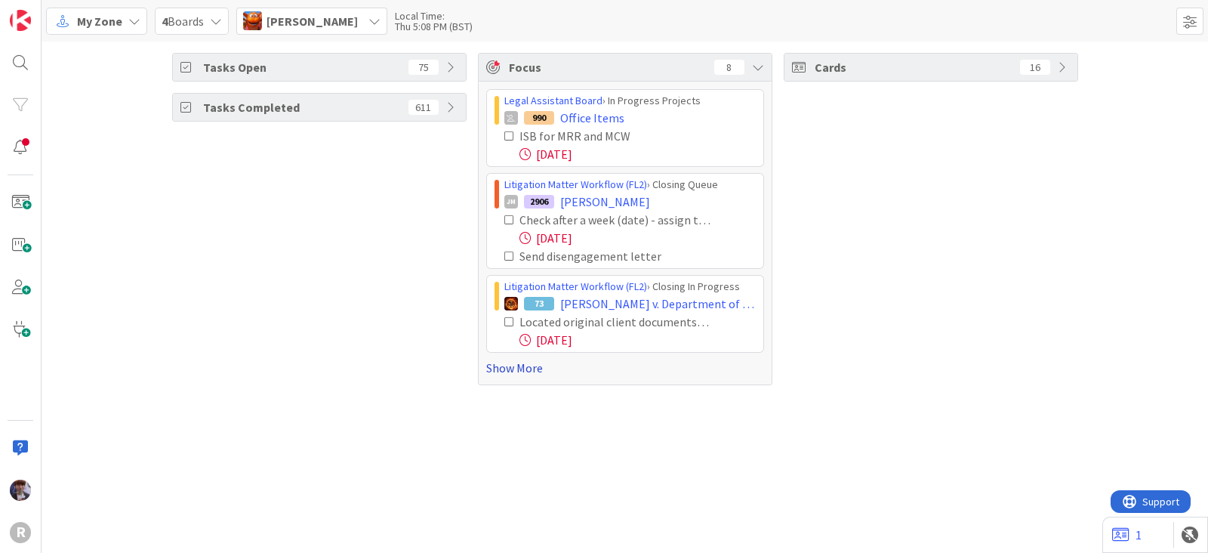
click at [528, 368] on link "Show More" at bounding box center [625, 368] width 278 height 18
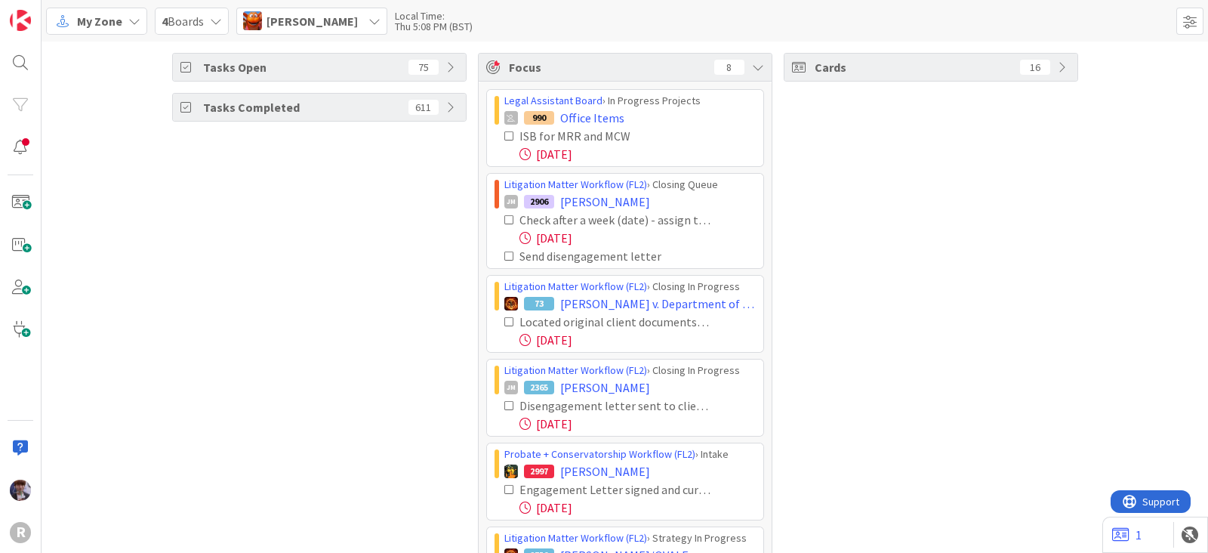
click at [504, 216] on icon at bounding box center [509, 219] width 11 height 11
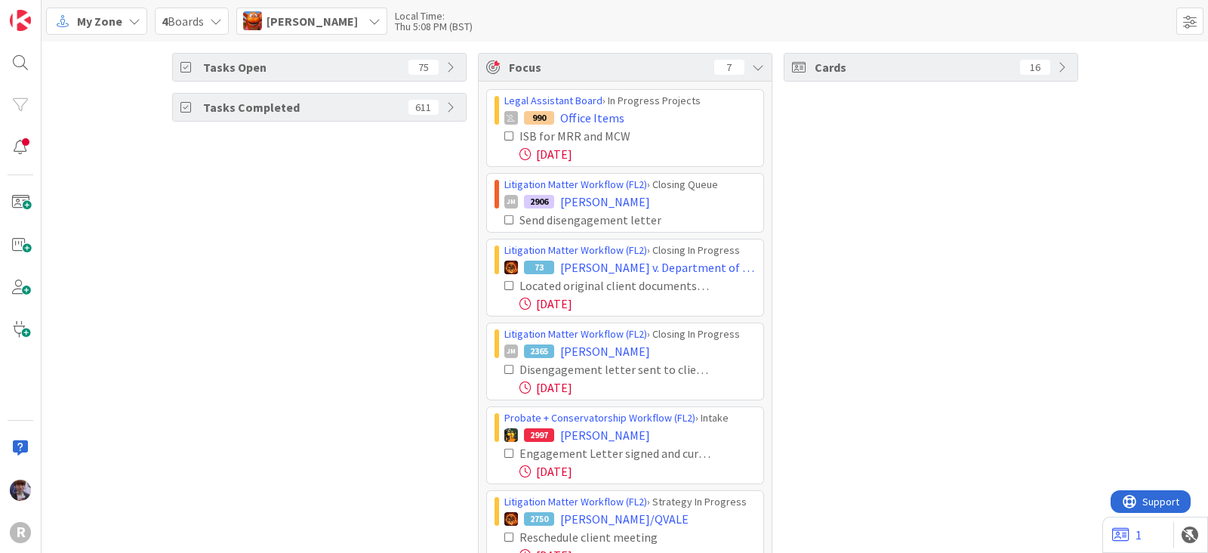
click at [504, 216] on icon at bounding box center [509, 219] width 11 height 11
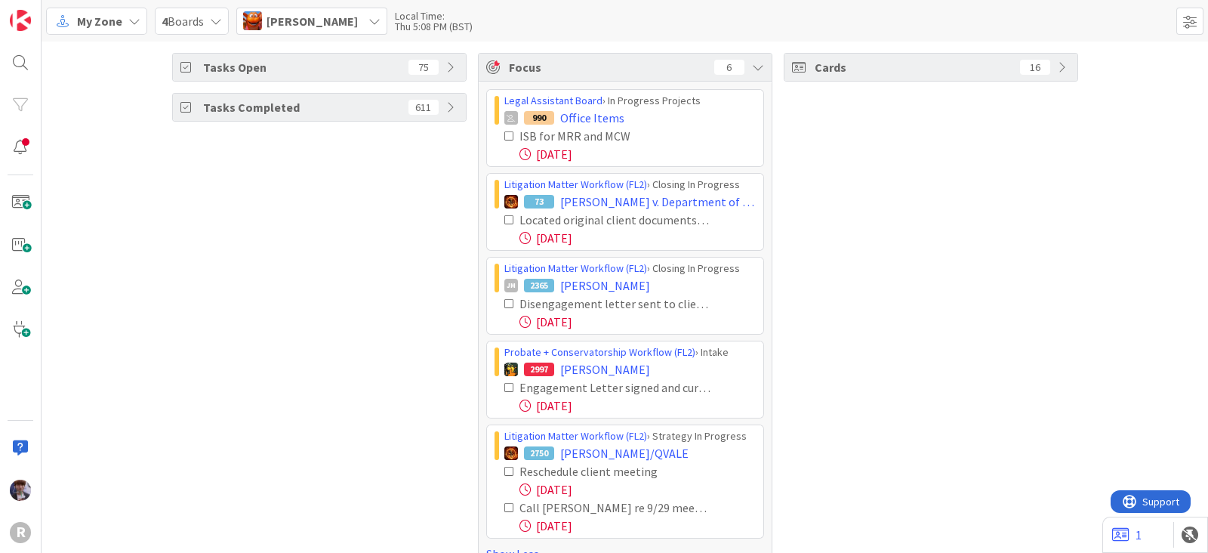
click at [504, 300] on icon at bounding box center [509, 303] width 11 height 11
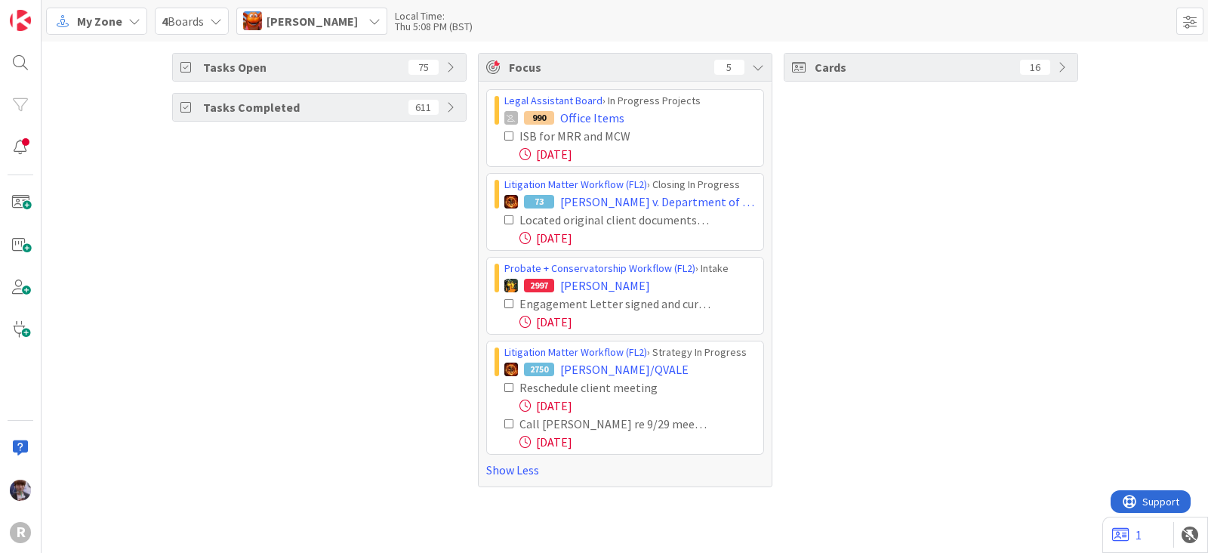
click at [508, 386] on icon at bounding box center [509, 387] width 11 height 11
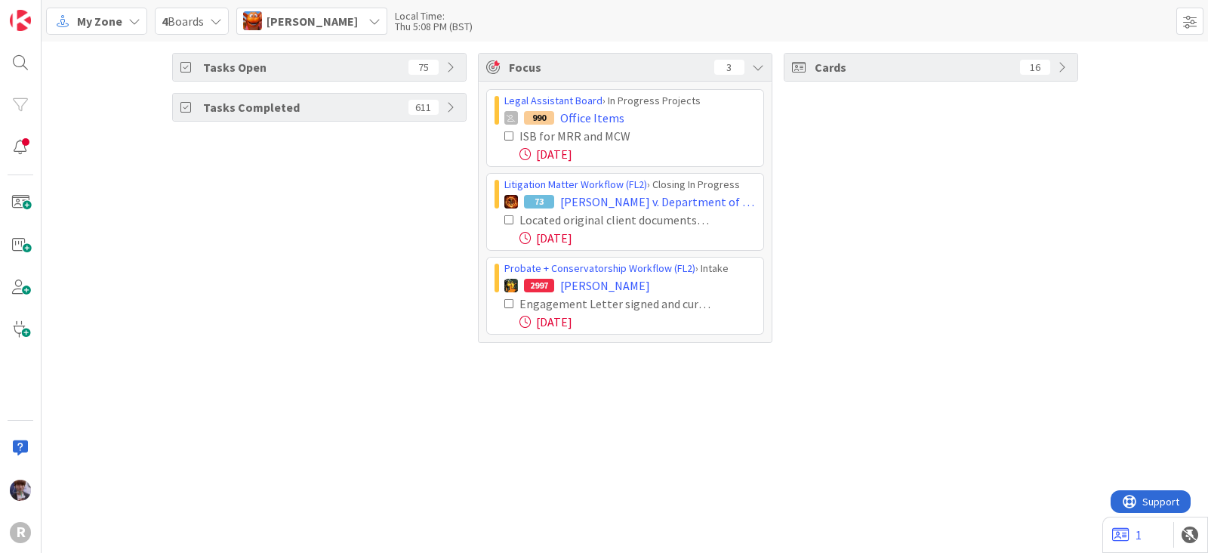
click at [338, 26] on div "[PERSON_NAME]" at bounding box center [311, 21] width 151 height 27
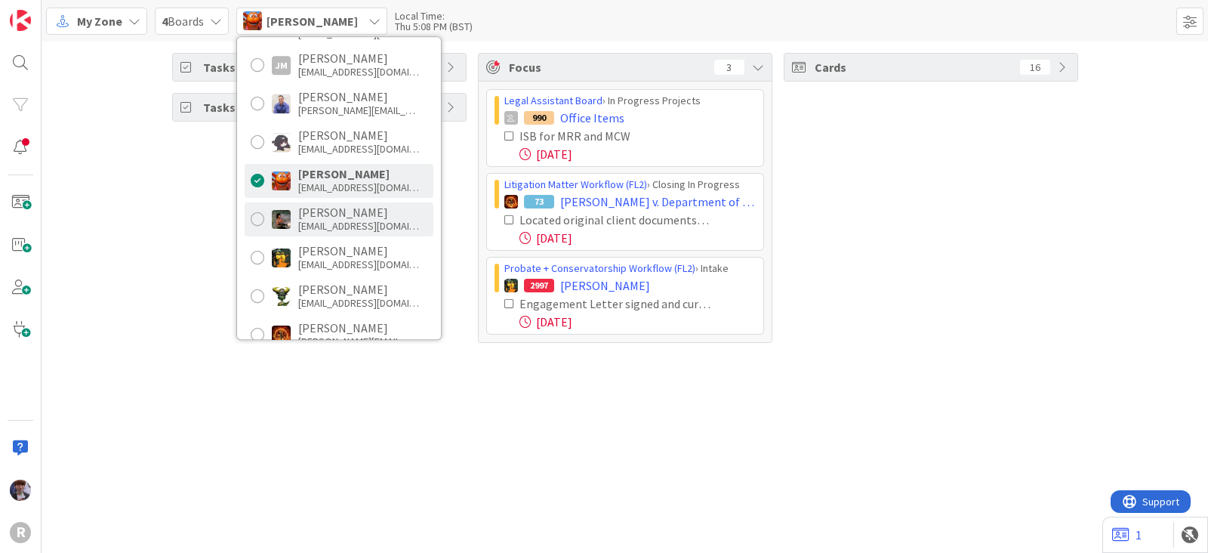
click at [333, 220] on div "[EMAIL_ADDRESS][DOMAIN_NAME]" at bounding box center [358, 226] width 121 height 14
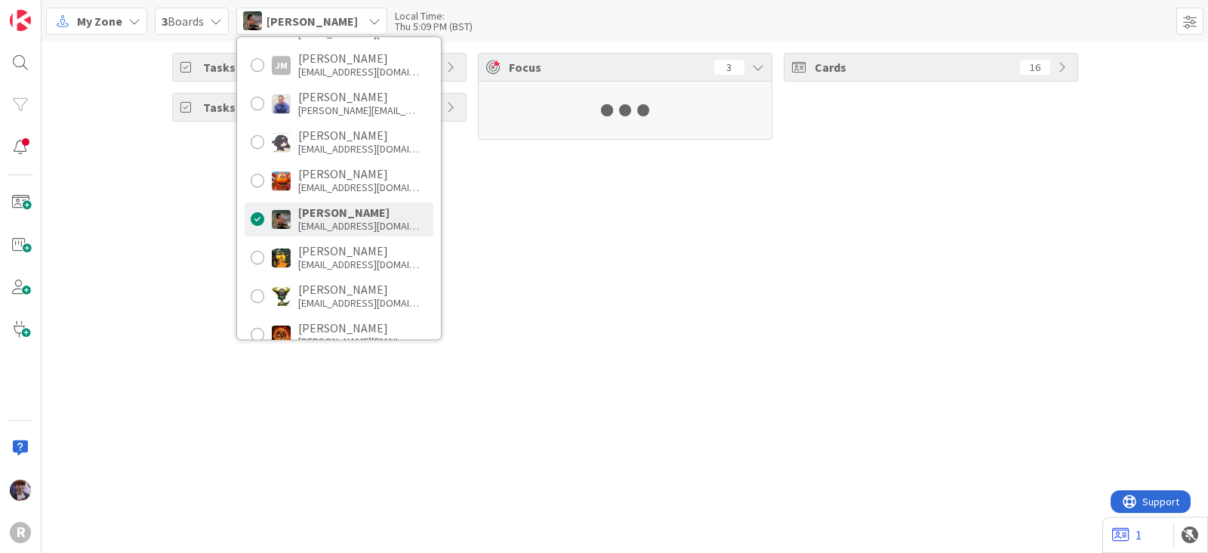
scroll to position [188, 0]
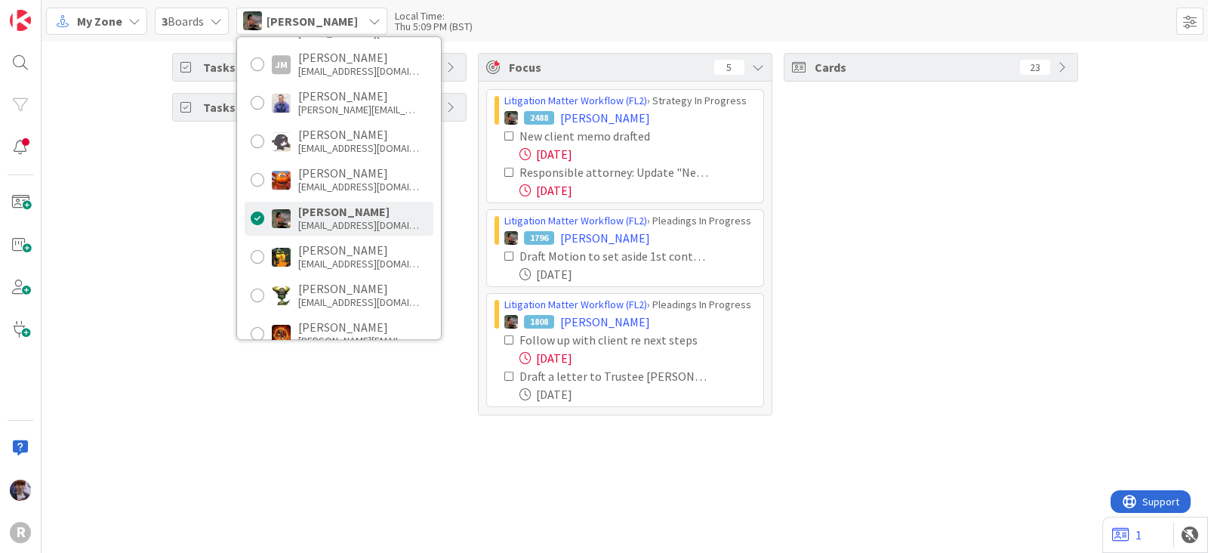
click at [180, 281] on div "Tasks Open 75 Tasks Completed 611" at bounding box center [319, 234] width 294 height 362
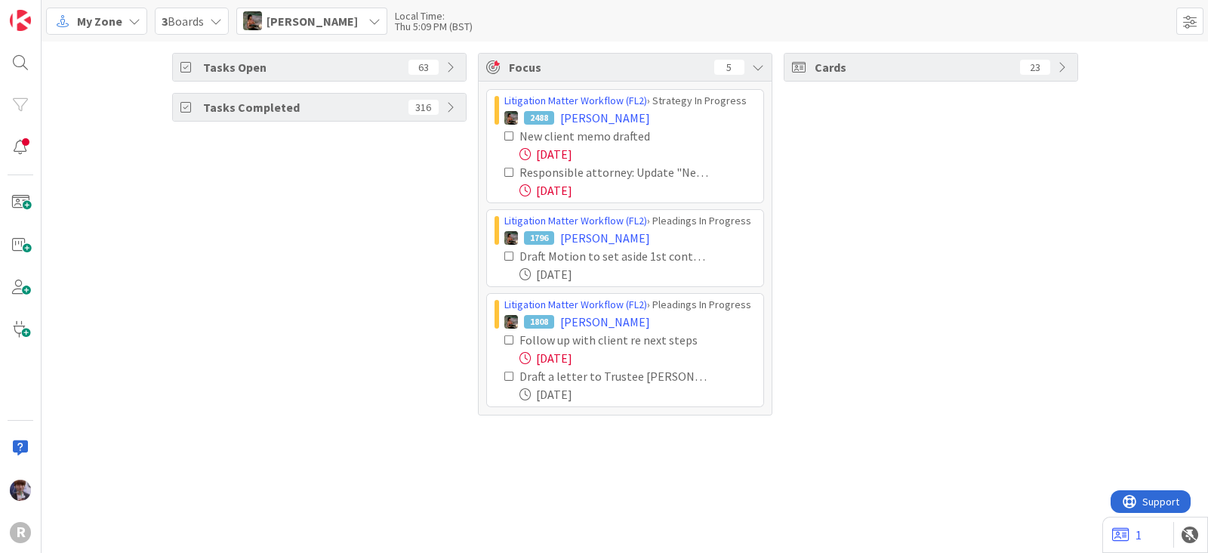
click at [337, 28] on span "[PERSON_NAME]" at bounding box center [311, 21] width 91 height 18
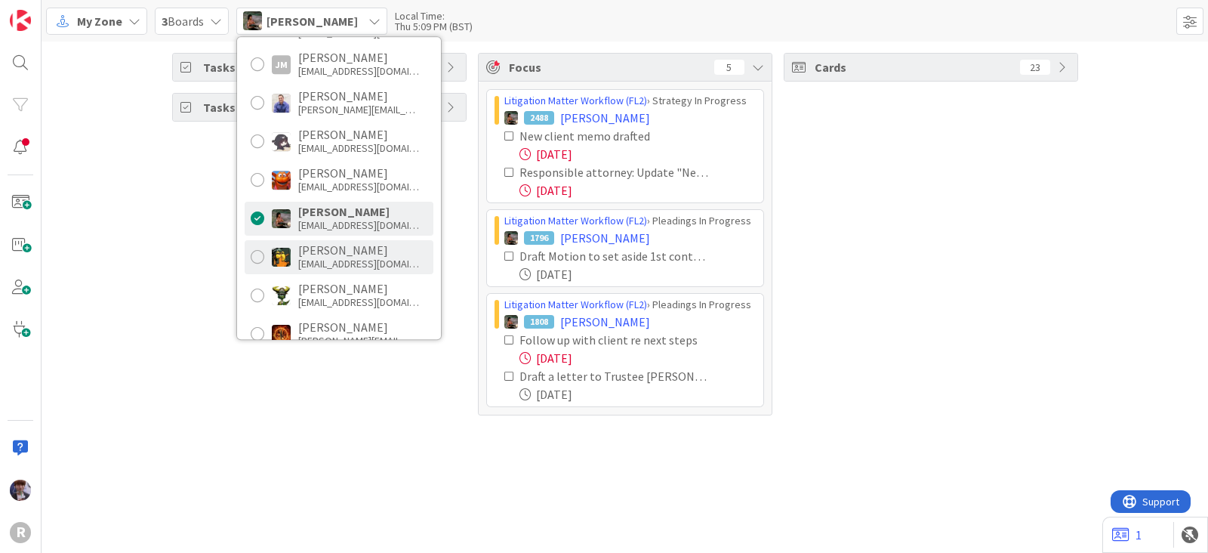
click at [321, 252] on div "[PERSON_NAME]" at bounding box center [358, 250] width 121 height 14
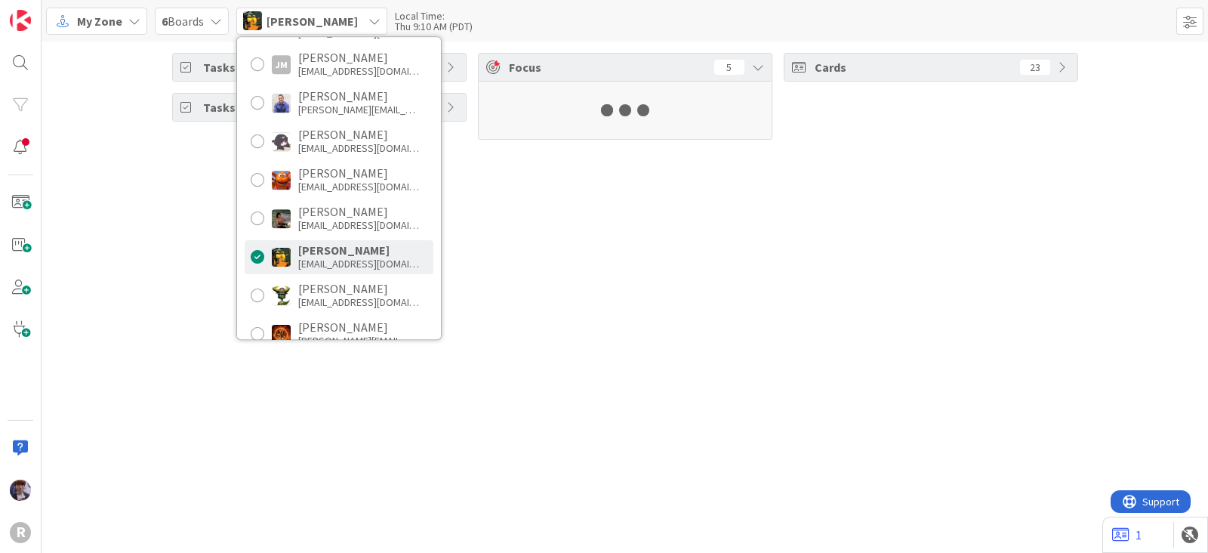
click at [207, 140] on div "Tasks Open 72 Tasks Completed 316" at bounding box center [319, 96] width 294 height 87
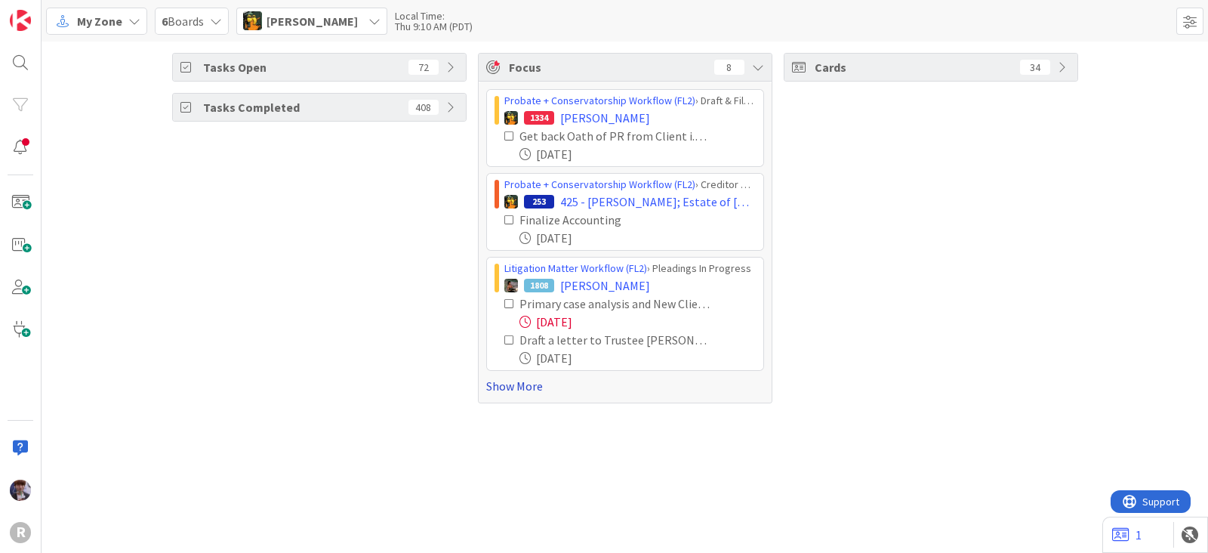
click at [496, 382] on link "Show More" at bounding box center [625, 386] width 278 height 18
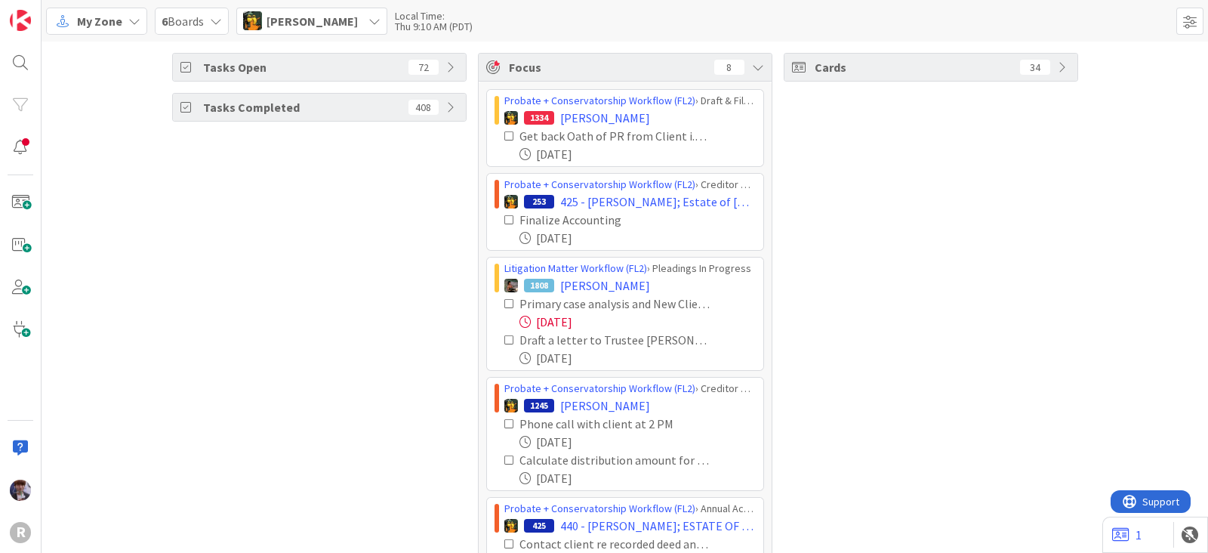
click at [505, 303] on icon at bounding box center [509, 303] width 11 height 11
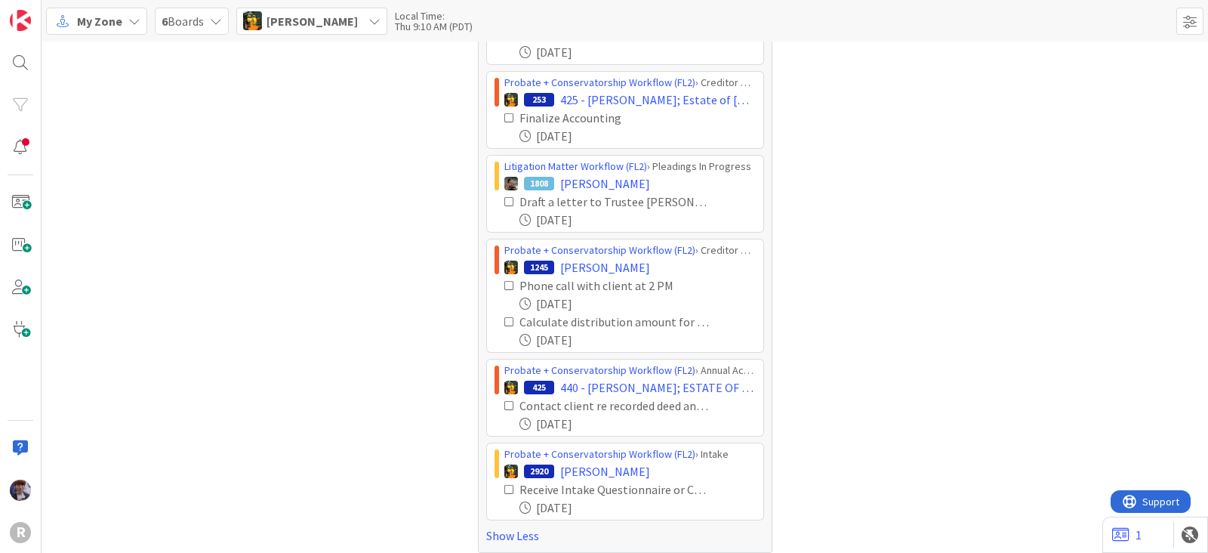
scroll to position [111, 0]
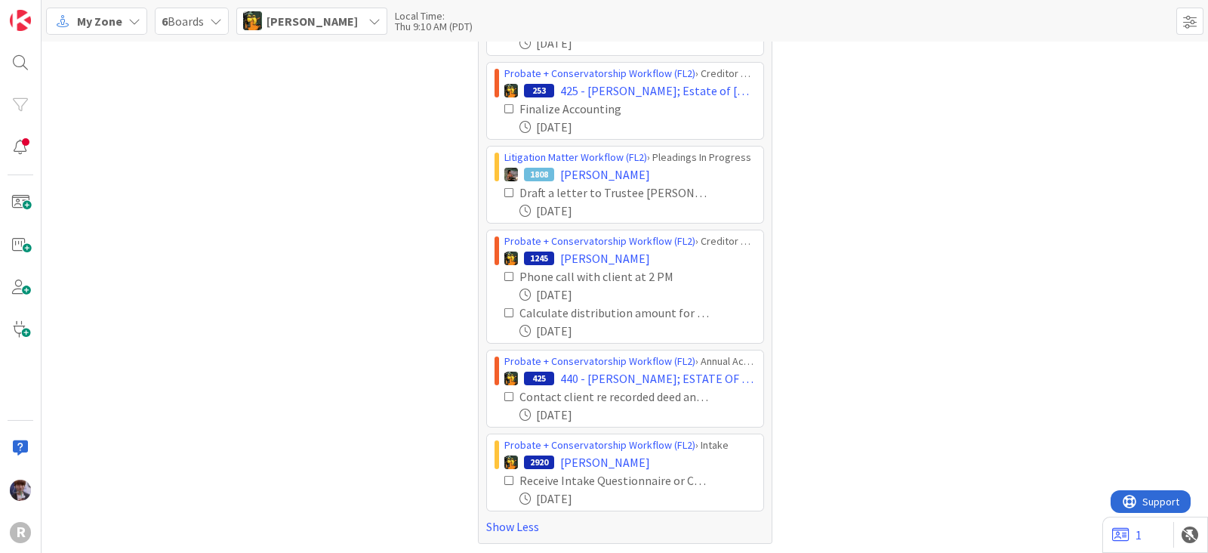
click at [314, 25] on span "[PERSON_NAME]" at bounding box center [311, 21] width 91 height 18
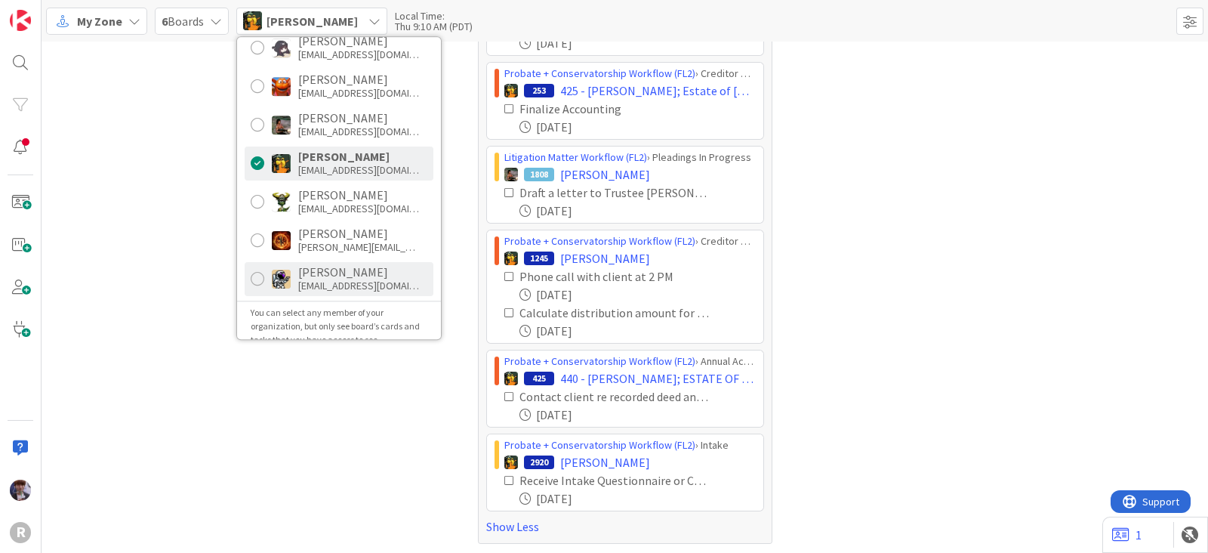
scroll to position [282, 0]
click at [359, 278] on div "[EMAIL_ADDRESS][DOMAIN_NAME]" at bounding box center [358, 285] width 121 height 14
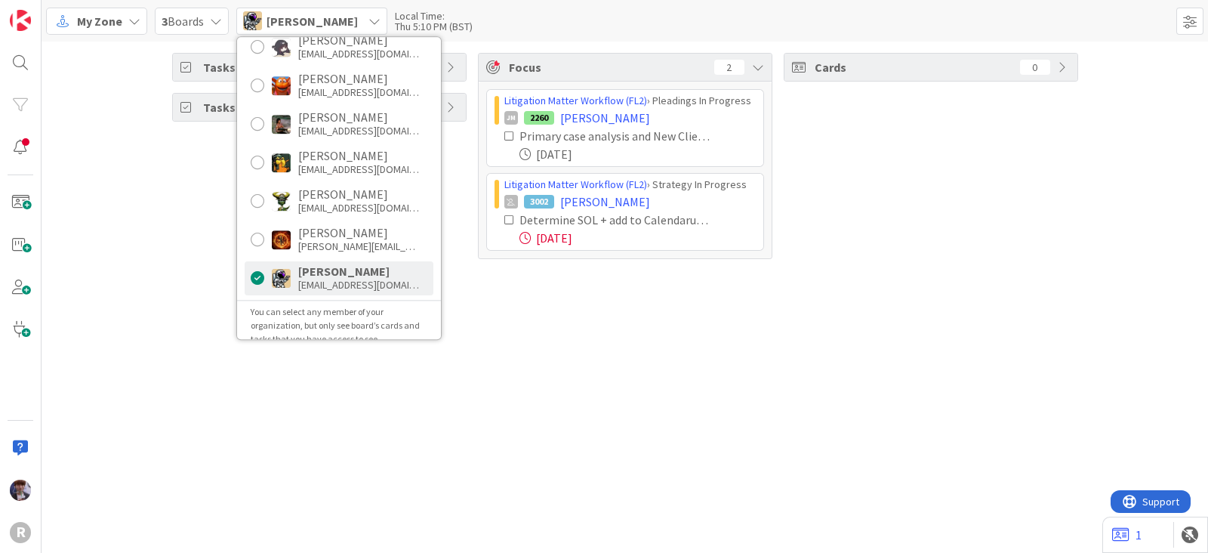
click at [212, 323] on div "Tasks Open 18 Tasks Completed 408 Focus 2 Litigation Matter Workflow (FL2) › Pl…" at bounding box center [625, 297] width 1166 height 511
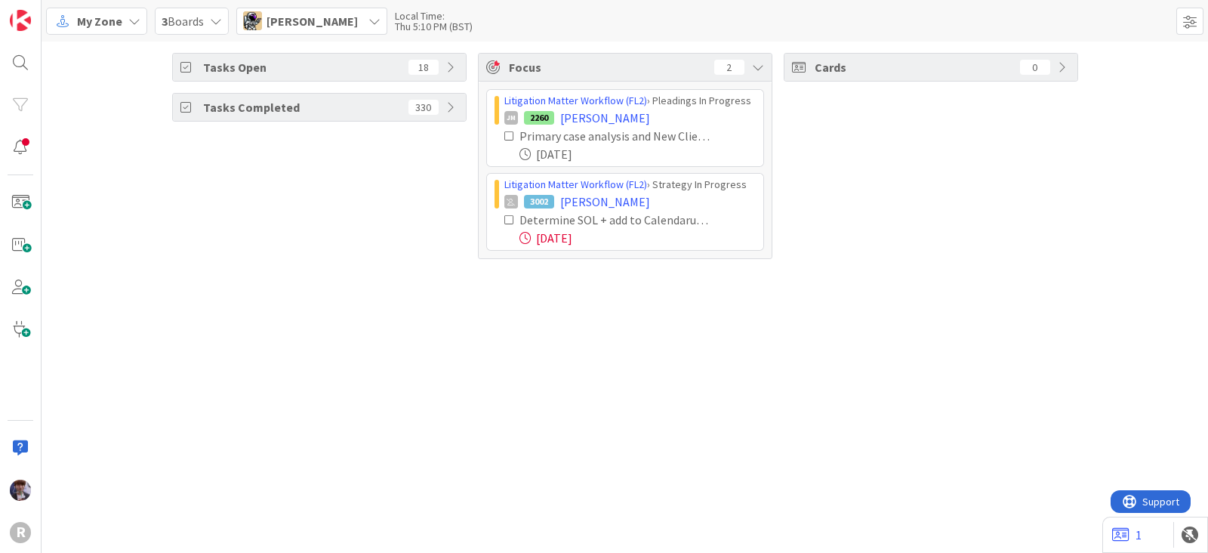
click at [510, 139] on icon at bounding box center [509, 136] width 11 height 11
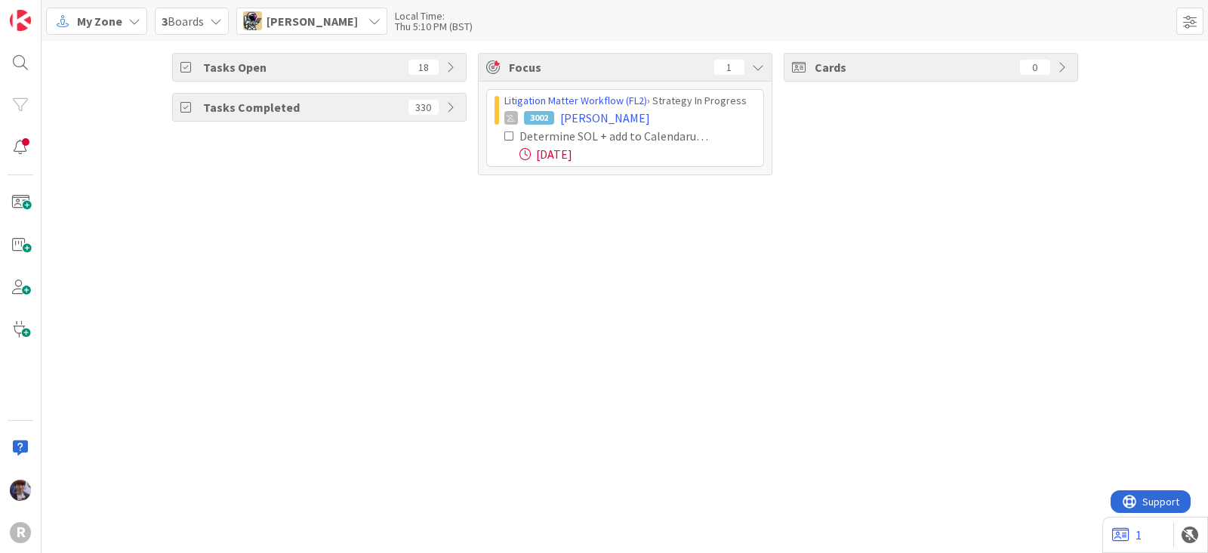
click at [508, 131] on icon at bounding box center [509, 136] width 11 height 11
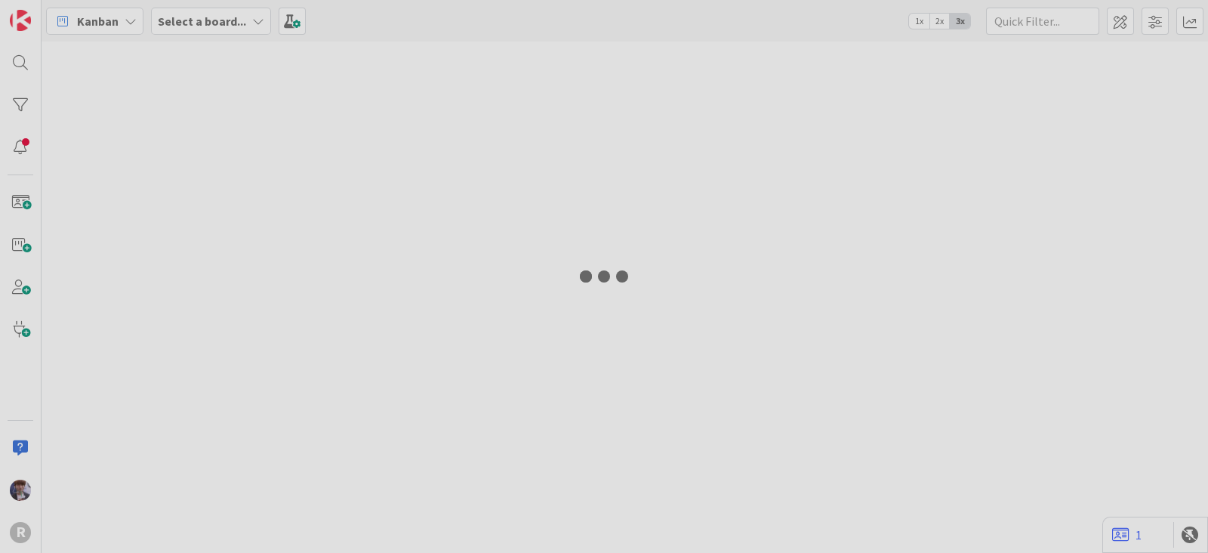
type input "run"
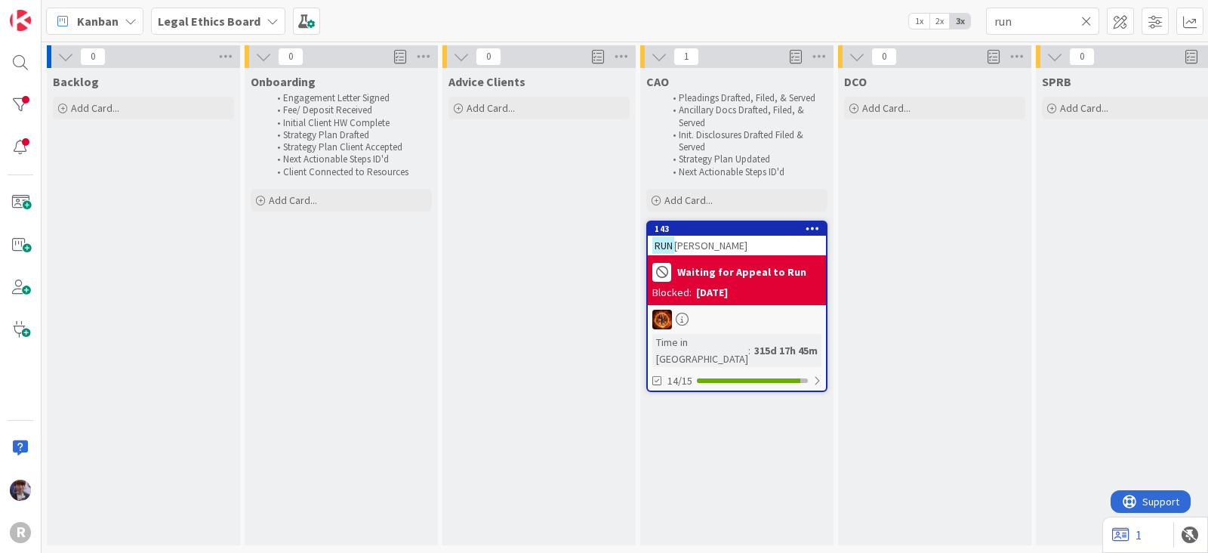
click at [137, 25] on div "Kanban" at bounding box center [94, 21] width 97 height 27
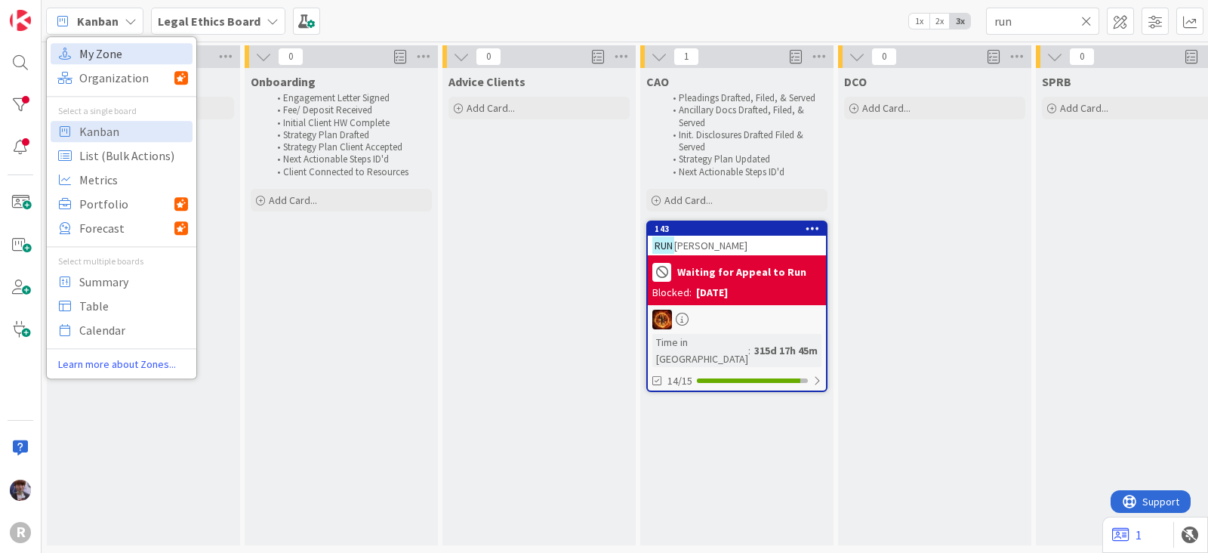
click at [136, 48] on span "My Zone" at bounding box center [133, 53] width 109 height 23
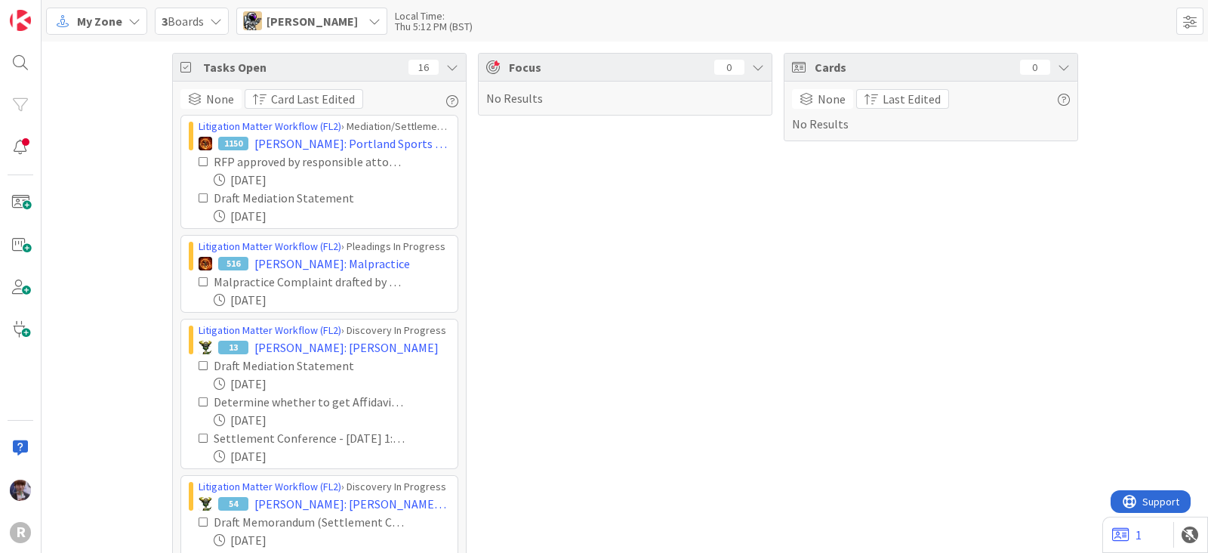
click at [131, 29] on div "My Zone" at bounding box center [96, 21] width 101 height 27
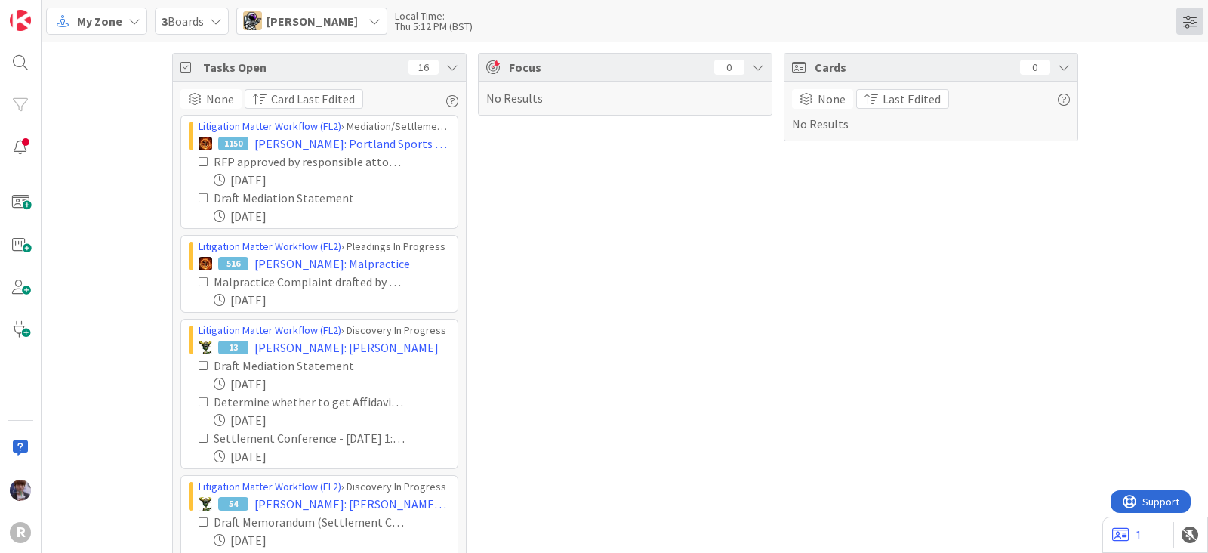
click at [1187, 16] on span at bounding box center [1189, 21] width 27 height 27
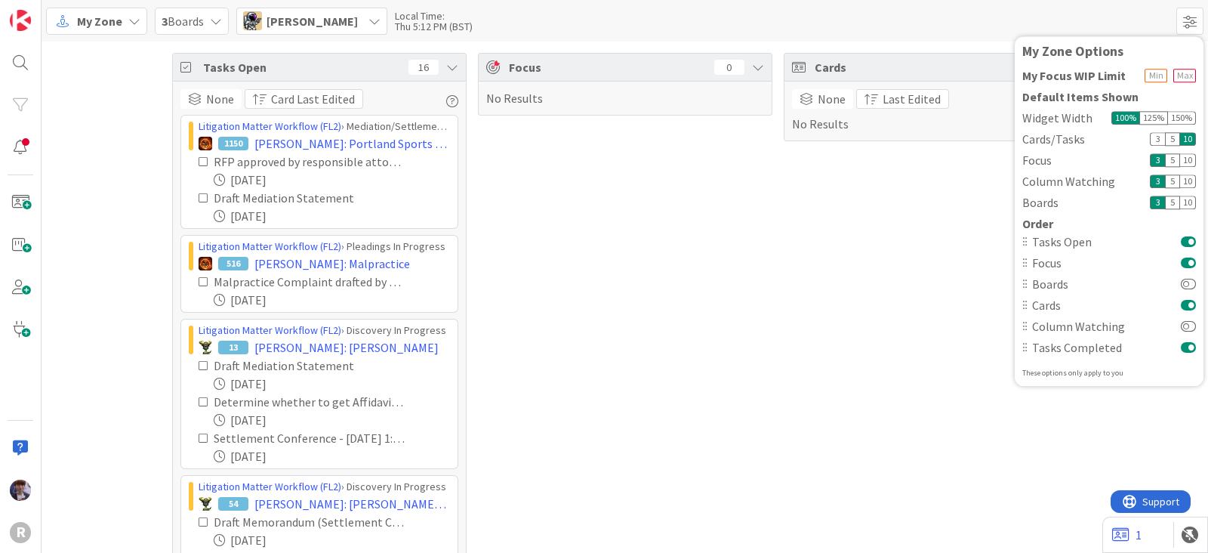
click at [453, 67] on div "Tasks Open 16" at bounding box center [319, 68] width 293 height 28
